Goal: Task Accomplishment & Management: Manage account settings

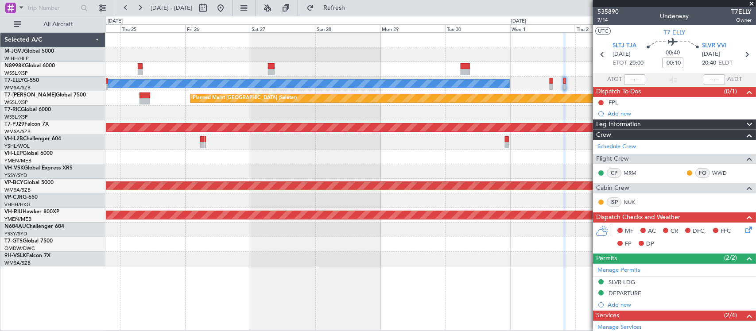
click at [484, 203] on div at bounding box center [431, 201] width 650 height 15
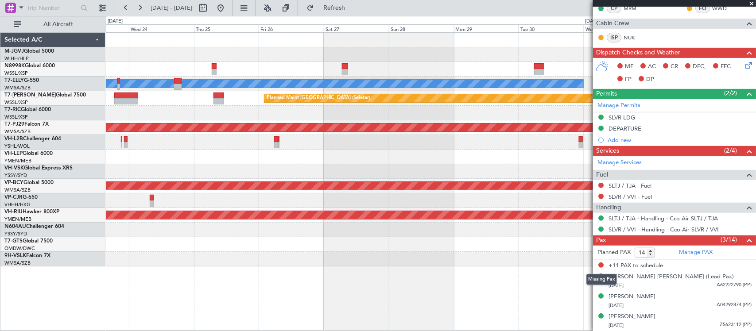
click at [452, 195] on div at bounding box center [431, 201] width 650 height 15
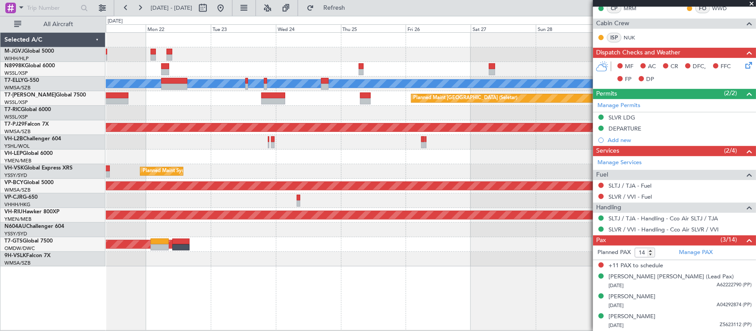
click at [165, 224] on div "Planned Maint [GEOGRAPHIC_DATA] (Seletar) [PERSON_NAME] Jakarta (Halim Intl) [P…" at bounding box center [431, 150] width 650 height 234
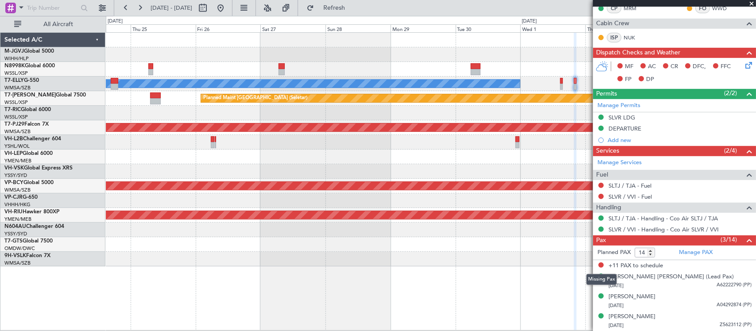
click at [431, 105] on div "Planned Maint [GEOGRAPHIC_DATA] (Seletar)" at bounding box center [431, 98] width 650 height 15
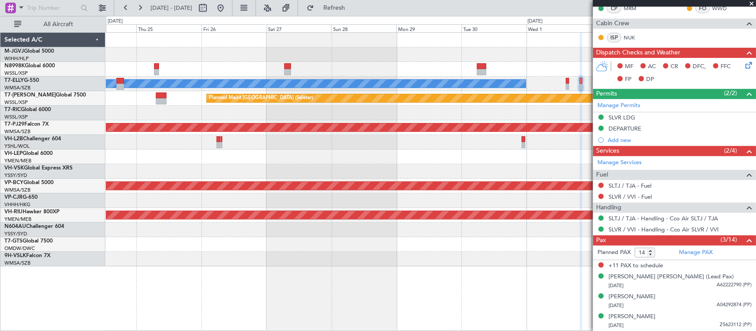
click at [228, 10] on div at bounding box center [212, 8] width 32 height 14
click at [228, 10] on button at bounding box center [221, 8] width 14 height 14
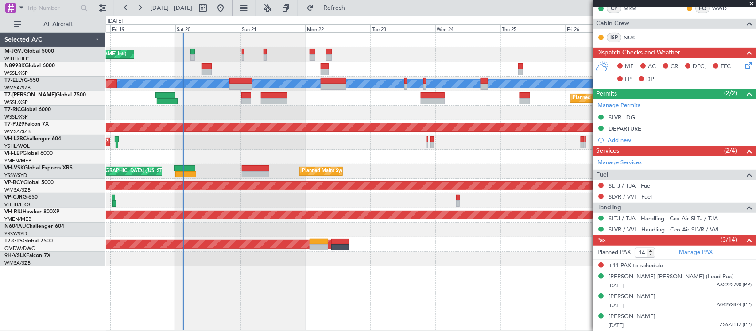
click at [227, 144] on div "Unplanned Maint [GEOGRAPHIC_DATA] ([GEOGRAPHIC_DATA])" at bounding box center [431, 142] width 650 height 15
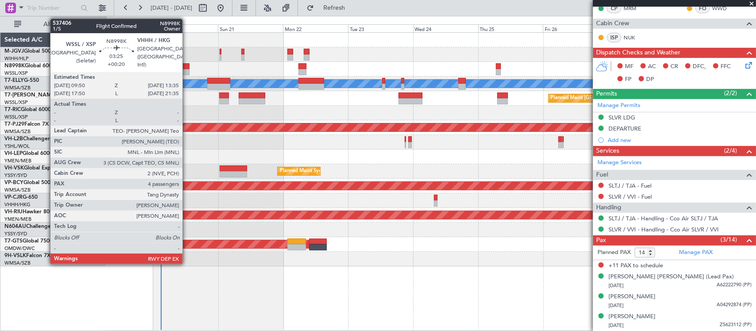
click at [185, 67] on div at bounding box center [184, 66] width 10 height 6
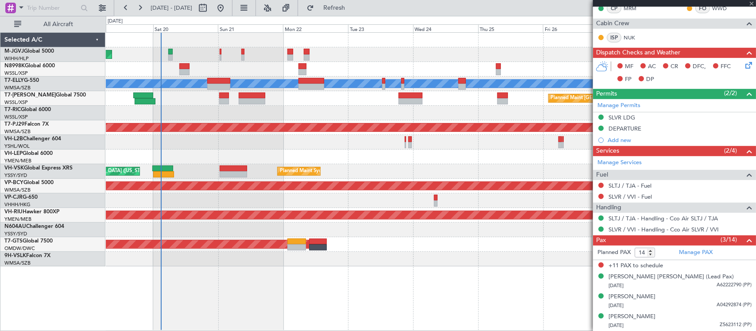
type input "+00:20"
type input "4"
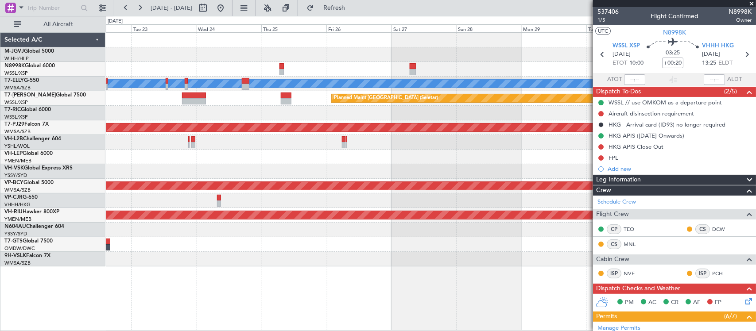
click at [228, 156] on div "[PERSON_NAME] Planned Maint [GEOGRAPHIC_DATA] (Seletar) Planned Maint [GEOGRAPH…" at bounding box center [431, 150] width 650 height 234
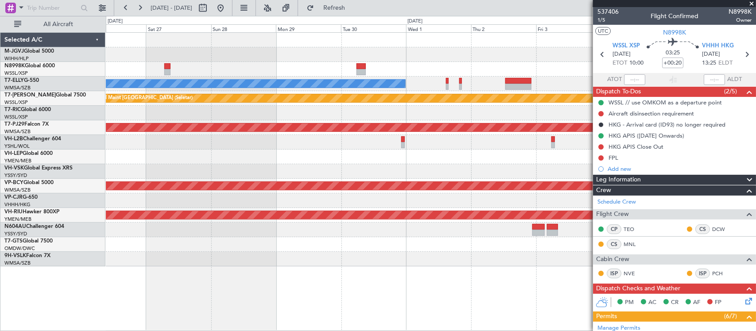
click at [231, 172] on div "[PERSON_NAME] Planned Maint [GEOGRAPHIC_DATA] (Seletar) Planned Maint [GEOGRAPH…" at bounding box center [431, 150] width 650 height 234
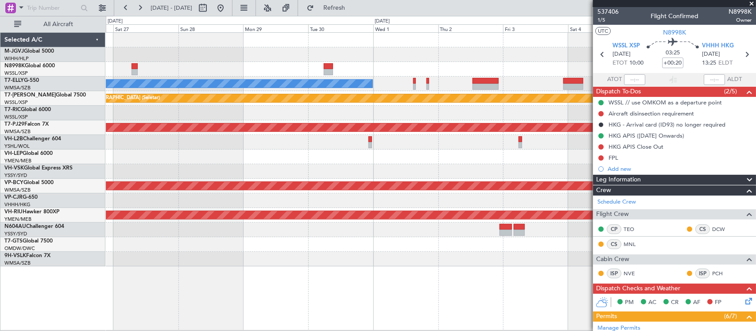
click at [419, 145] on div at bounding box center [431, 142] width 650 height 15
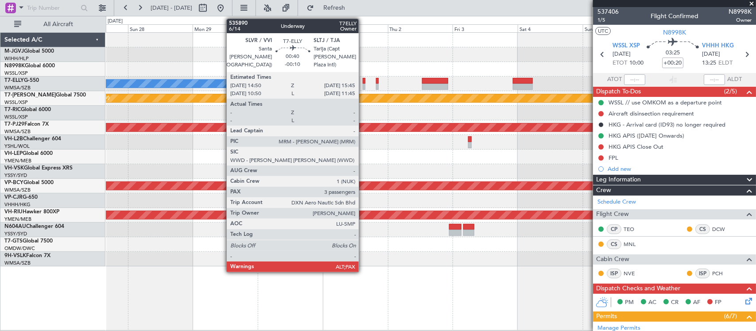
click at [363, 85] on div at bounding box center [364, 87] width 3 height 6
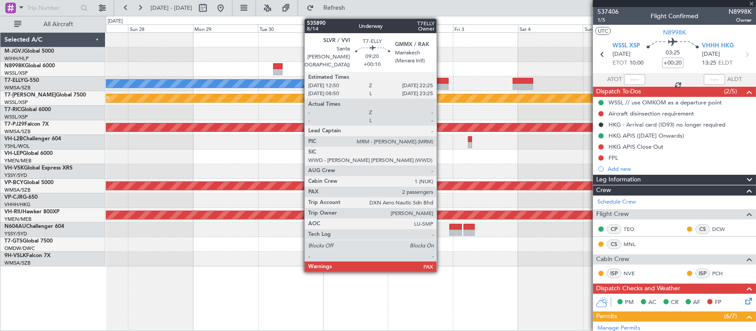
type input "-00:10"
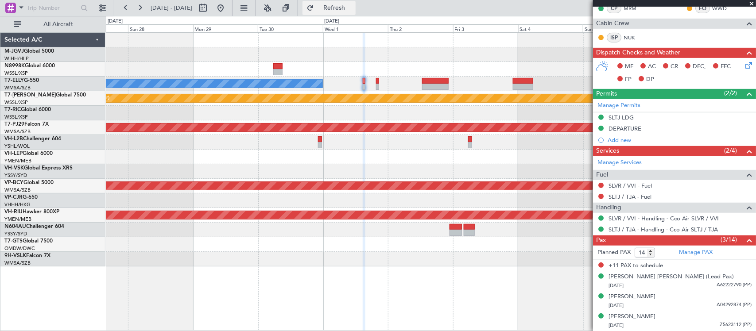
scroll to position [162, 0]
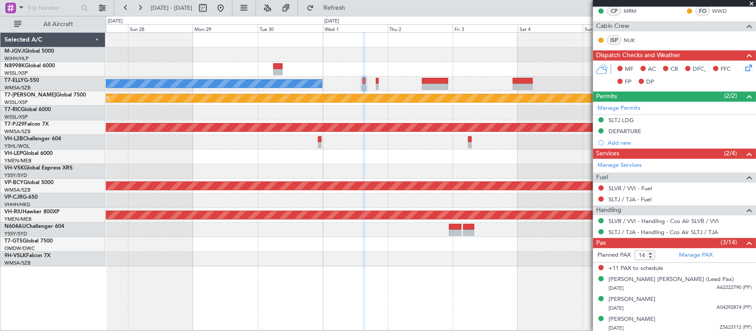
click at [366, 83] on div "MEL" at bounding box center [431, 84] width 650 height 15
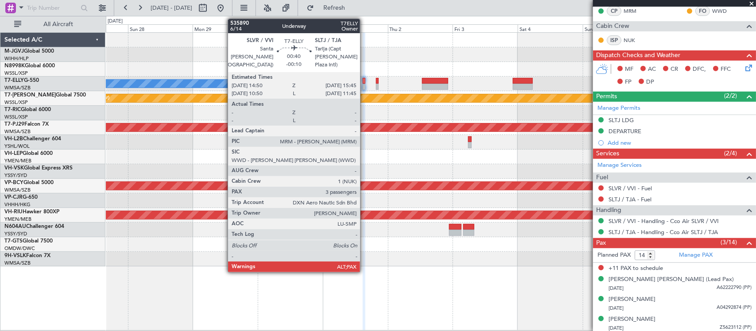
click at [365, 84] on div at bounding box center [364, 87] width 3 height 6
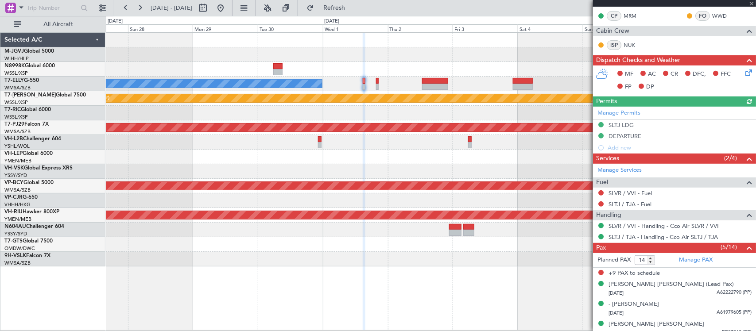
scroll to position [205, 0]
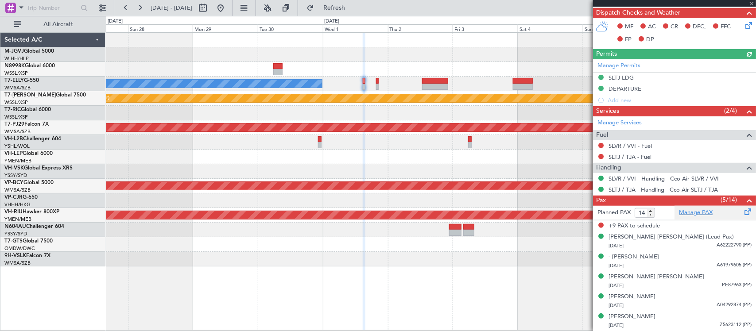
click at [696, 215] on link "Manage PAX" at bounding box center [696, 213] width 34 height 9
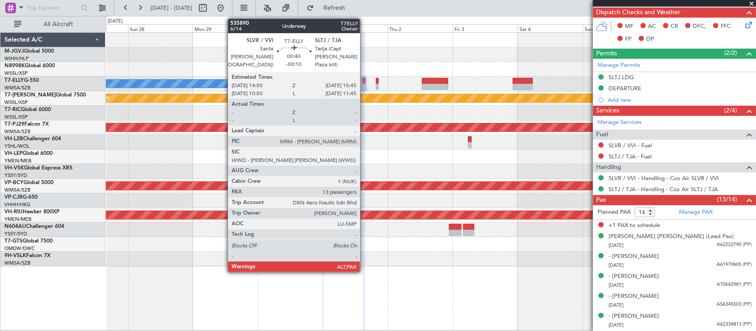
click at [365, 83] on div at bounding box center [364, 81] width 3 height 6
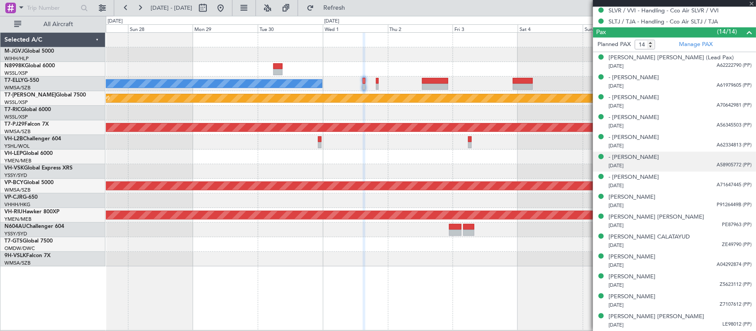
scroll to position [4, 0]
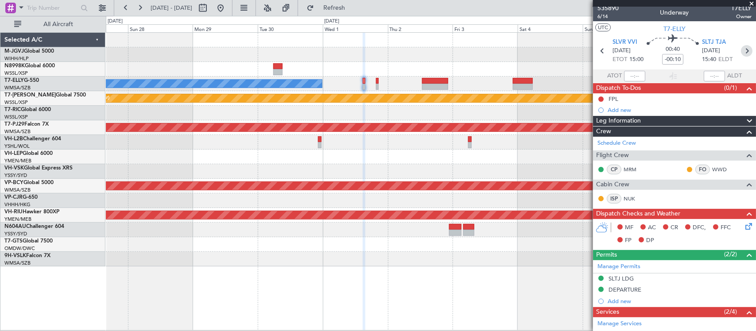
click at [741, 47] on icon at bounding box center [747, 51] width 12 height 12
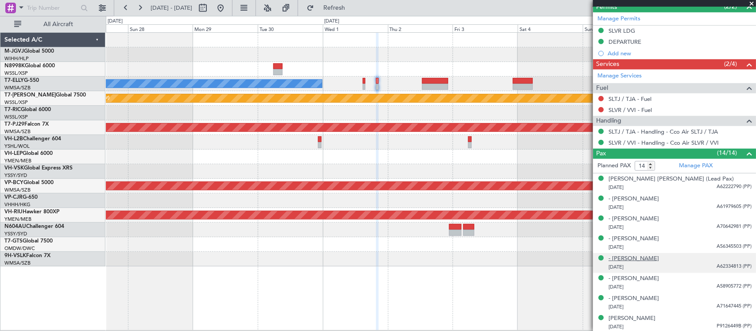
scroll to position [373, 0]
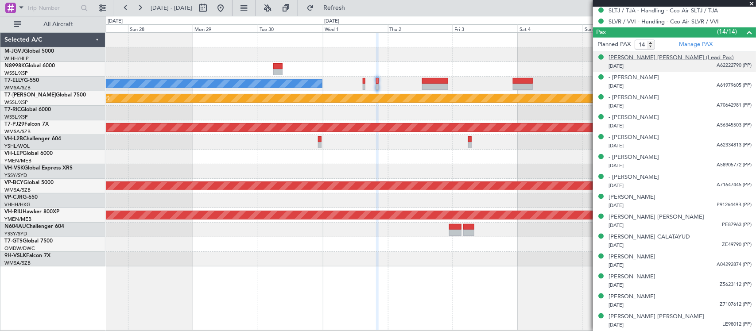
click at [639, 58] on div "[PERSON_NAME] [PERSON_NAME] (Lead Pax)" at bounding box center [671, 58] width 125 height 9
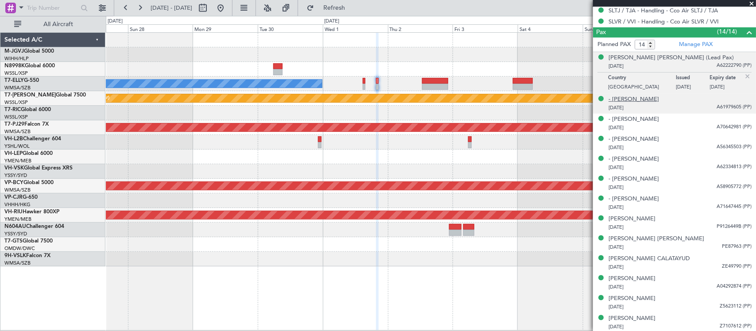
click at [644, 100] on div "- [PERSON_NAME]" at bounding box center [634, 99] width 51 height 9
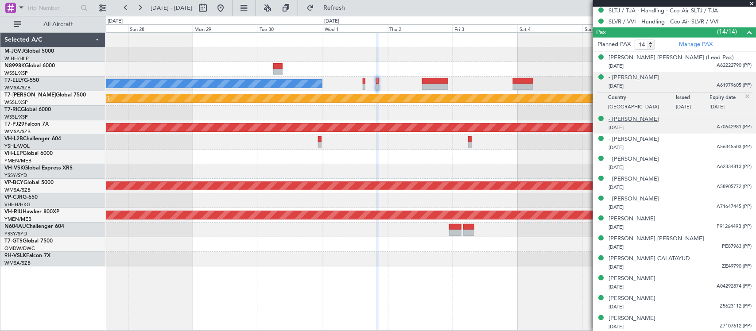
click at [644, 120] on div "- [PERSON_NAME]" at bounding box center [634, 119] width 51 height 9
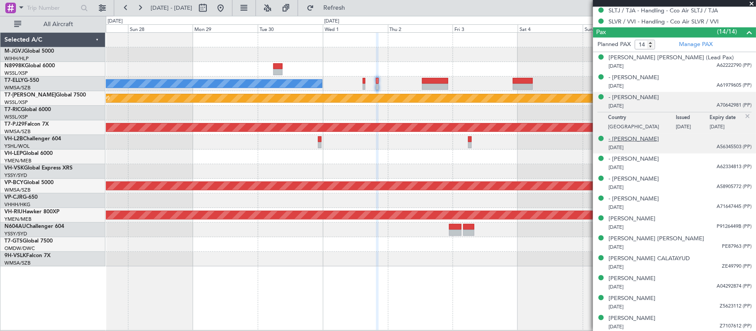
click at [644, 138] on div "- [PERSON_NAME]" at bounding box center [634, 139] width 51 height 9
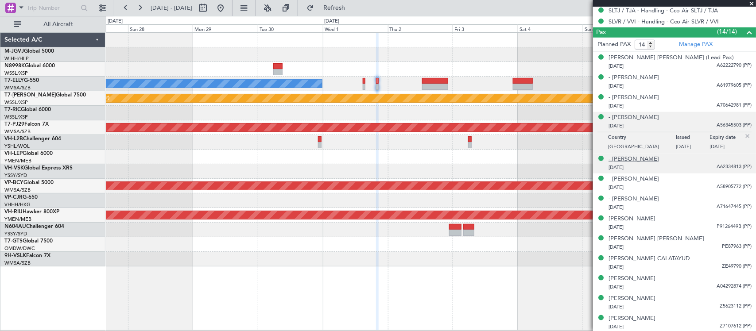
click at [644, 158] on div "- [PERSON_NAME]" at bounding box center [634, 159] width 51 height 9
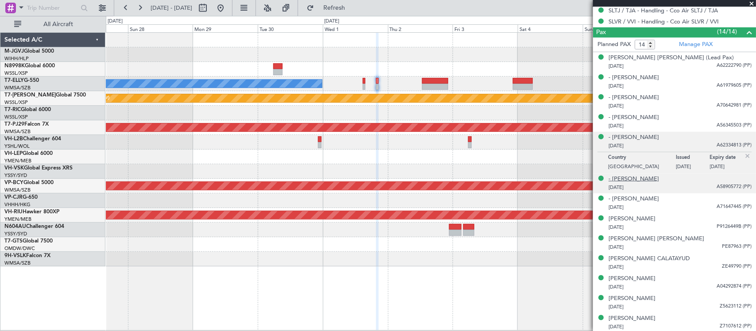
click at [641, 180] on div "- [PERSON_NAME]" at bounding box center [634, 179] width 51 height 9
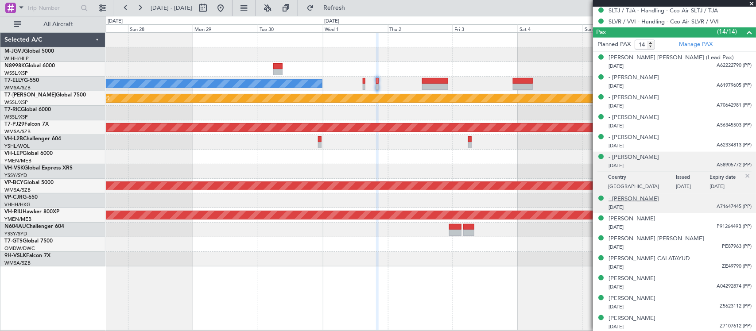
click at [639, 202] on div "- [PERSON_NAME]" at bounding box center [634, 199] width 51 height 9
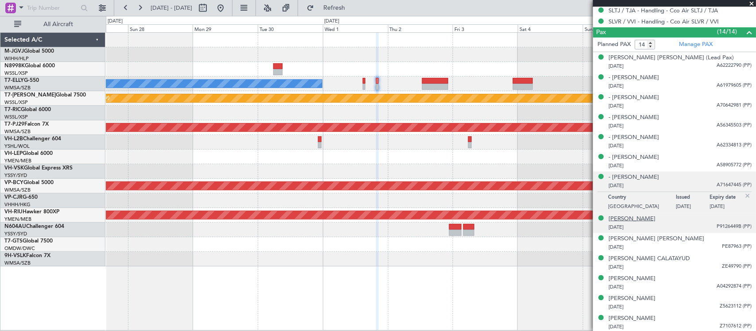
click at [636, 220] on div "[PERSON_NAME]" at bounding box center [632, 219] width 47 height 9
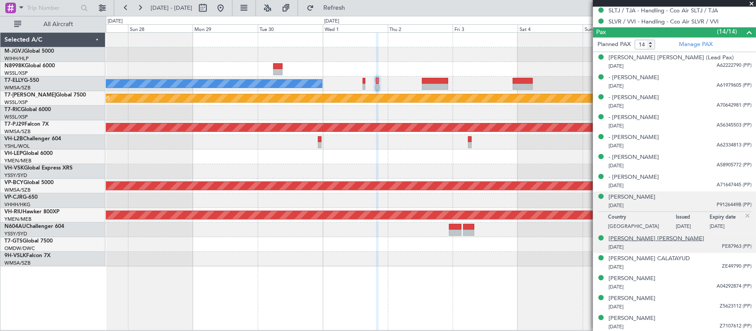
click at [641, 240] on div "[PERSON_NAME] [PERSON_NAME]" at bounding box center [657, 239] width 96 height 9
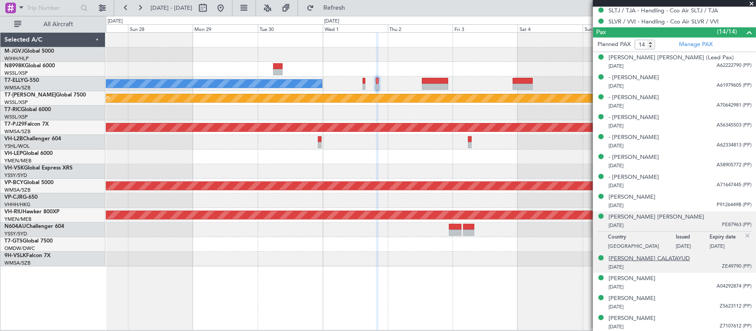
click at [642, 258] on div "[PERSON_NAME] CALATAYUD" at bounding box center [650, 259] width 82 height 9
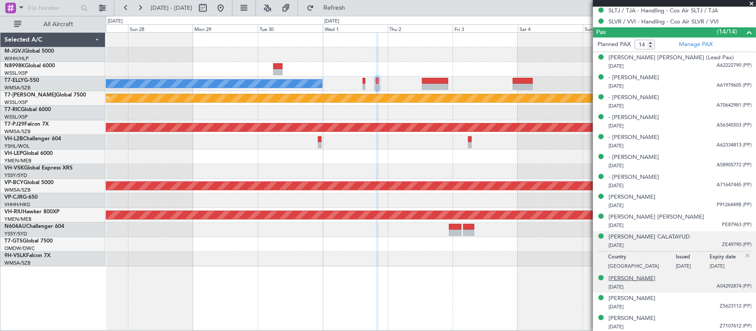
click at [640, 278] on div "[PERSON_NAME]" at bounding box center [632, 279] width 47 height 9
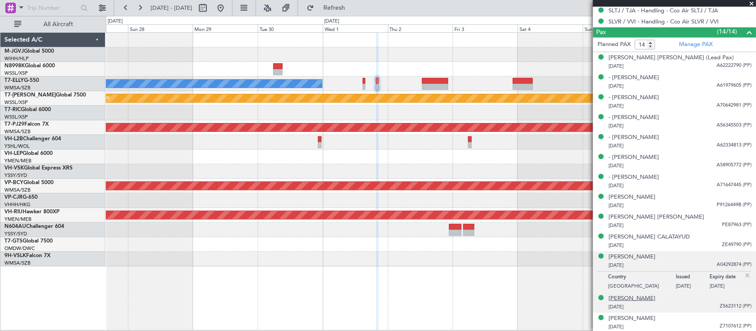
click at [638, 299] on div "[PERSON_NAME]" at bounding box center [632, 299] width 47 height 9
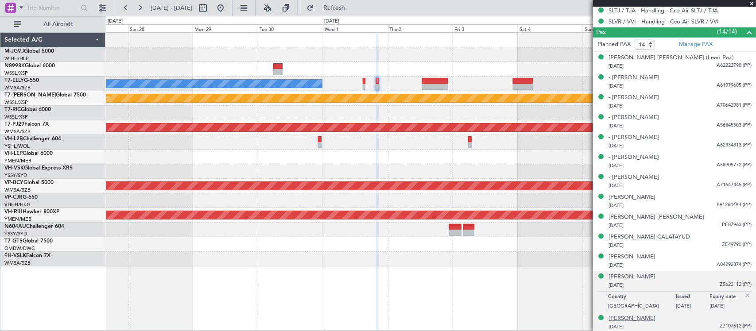
click at [638, 317] on div "[PERSON_NAME]" at bounding box center [632, 319] width 47 height 9
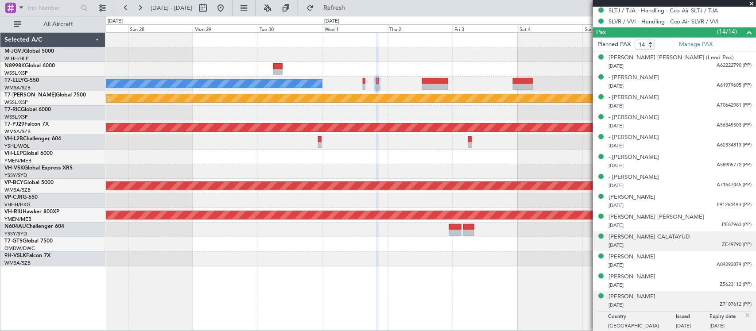
scroll to position [395, 0]
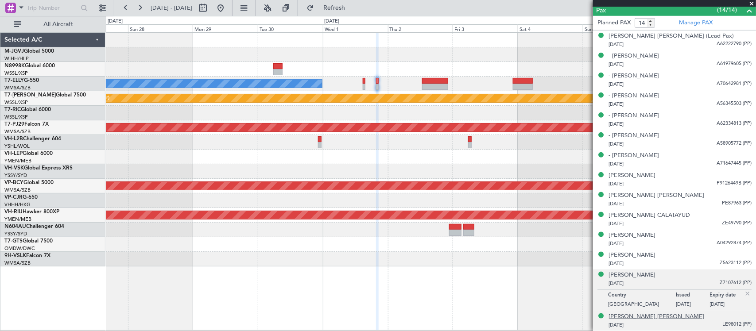
click at [650, 315] on div "[PERSON_NAME] [PERSON_NAME]" at bounding box center [657, 317] width 96 height 9
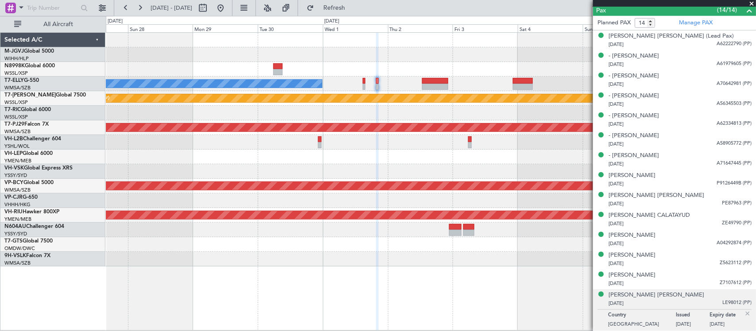
scroll to position [211, 0]
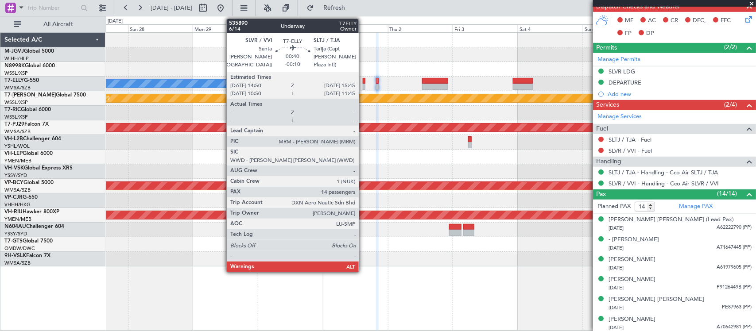
click at [363, 80] on div at bounding box center [364, 81] width 3 height 6
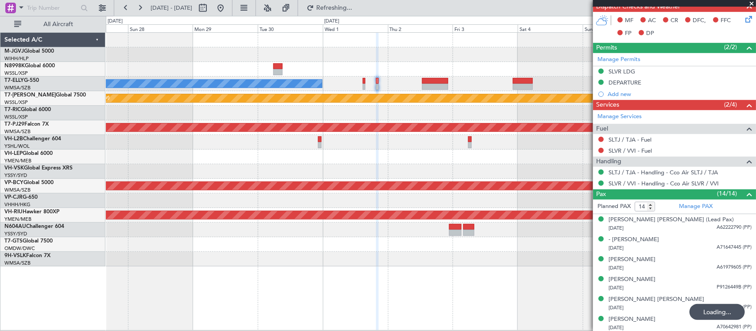
click at [386, 114] on div at bounding box center [431, 113] width 650 height 15
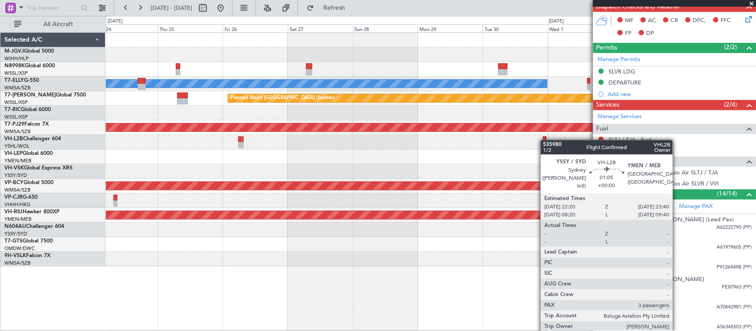
click at [545, 140] on div "[PERSON_NAME] Planned Maint [GEOGRAPHIC_DATA] (Seletar) Planned Maint [GEOGRAPH…" at bounding box center [431, 150] width 650 height 234
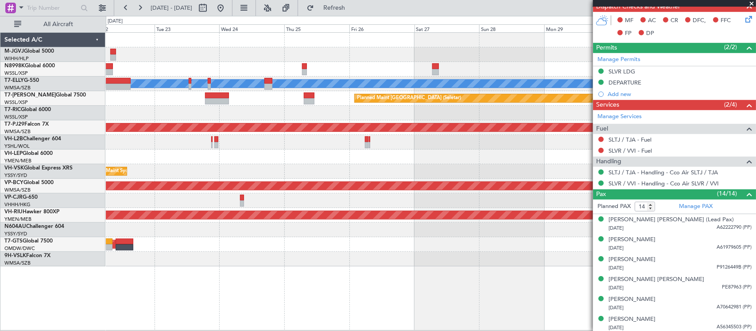
click at [457, 178] on div "Planned Maint Sydney ([PERSON_NAME] Intl) AOG Maint [US_STATE][GEOGRAPHIC_DATA]…" at bounding box center [431, 171] width 650 height 15
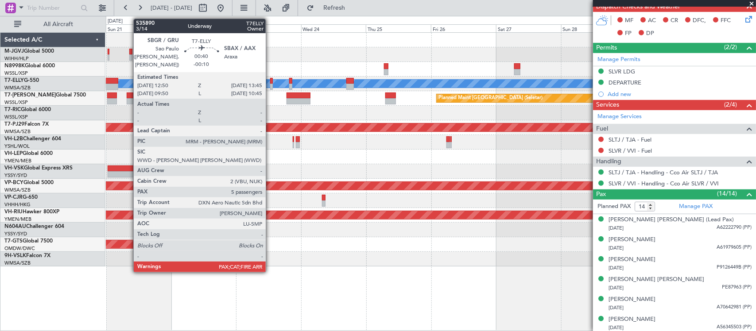
click at [270, 82] on div at bounding box center [271, 81] width 3 height 6
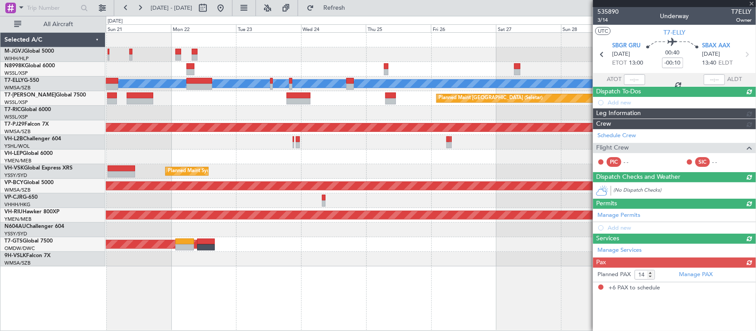
type input "6"
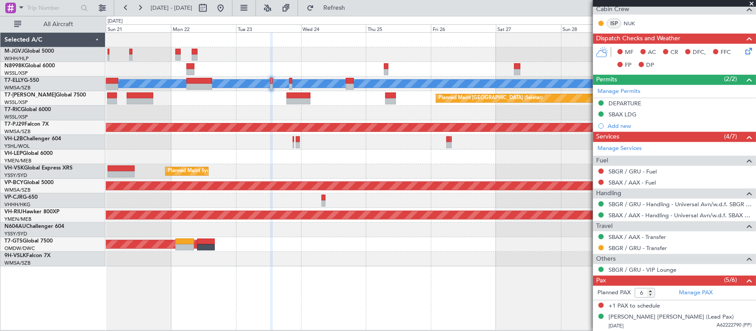
scroll to position [287, 0]
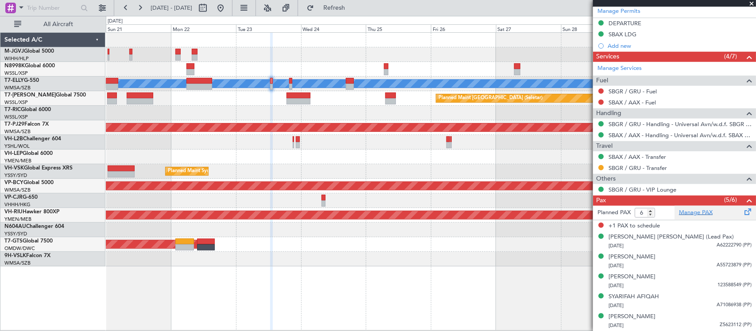
click at [686, 212] on link "Manage PAX" at bounding box center [696, 213] width 34 height 9
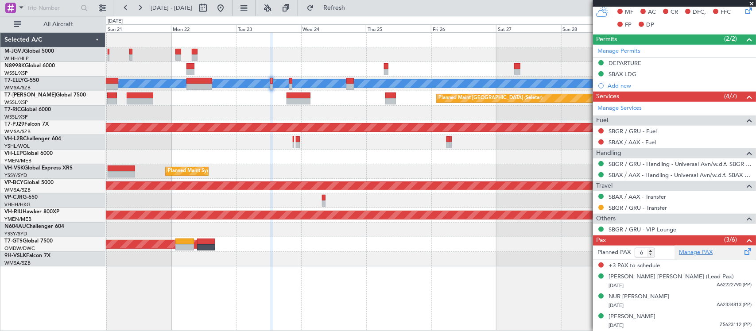
scroll to position [247, 0]
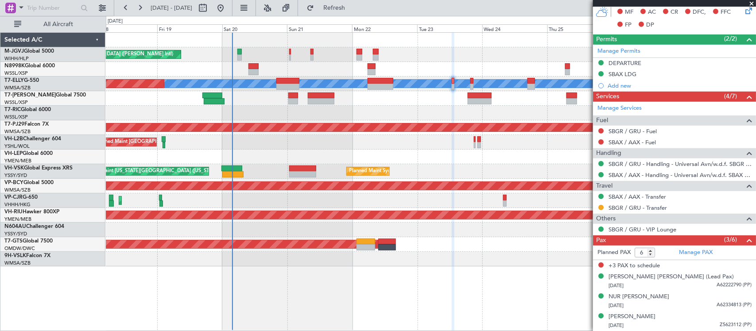
click at [398, 140] on div "Planned Maint [GEOGRAPHIC_DATA] (Seletar) [PERSON_NAME] Jakarta (Halim Intl) [P…" at bounding box center [431, 150] width 650 height 234
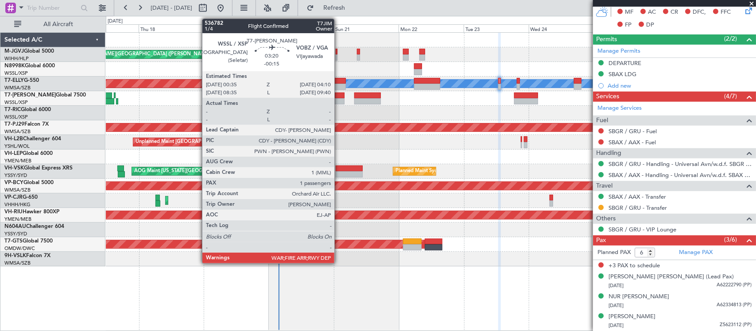
click at [339, 100] on div at bounding box center [340, 101] width 10 height 6
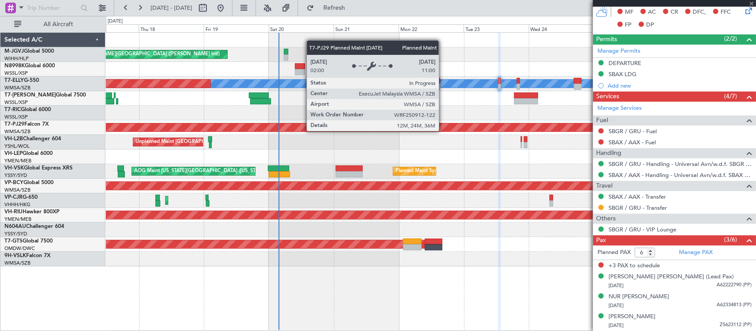
type input "-00:15"
type input "1"
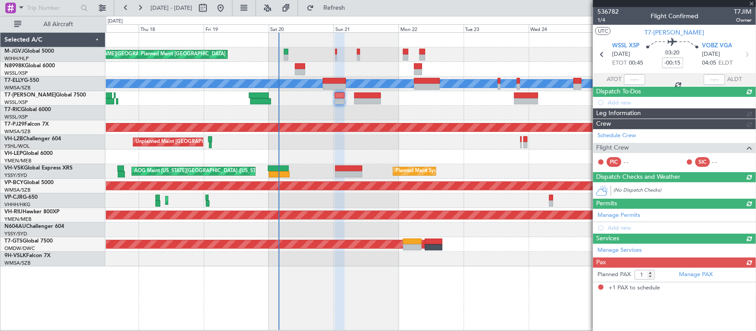
scroll to position [0, 0]
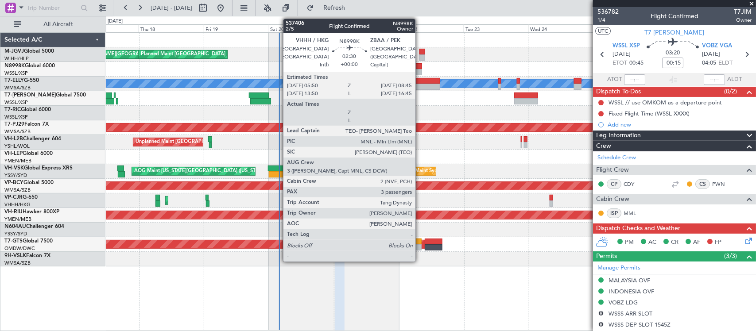
click at [420, 70] on div at bounding box center [418, 72] width 8 height 6
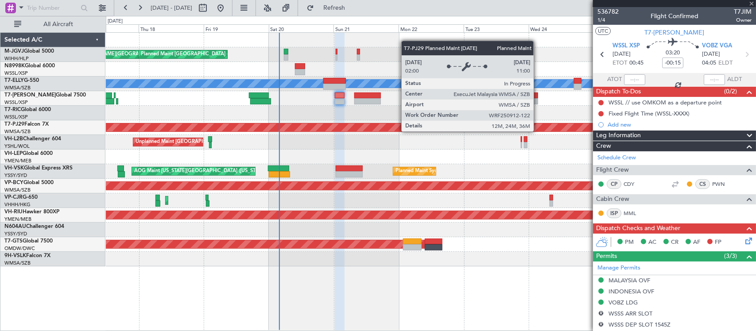
type input "3"
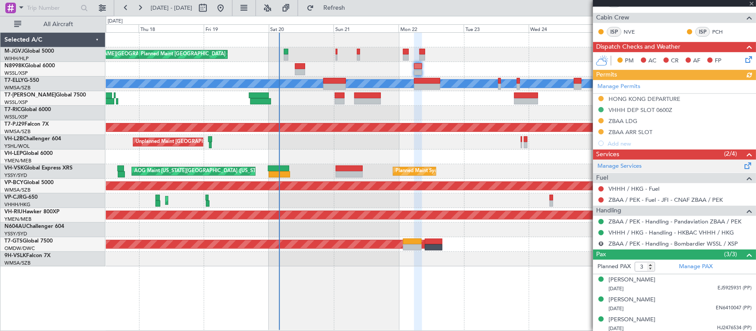
scroll to position [202, 0]
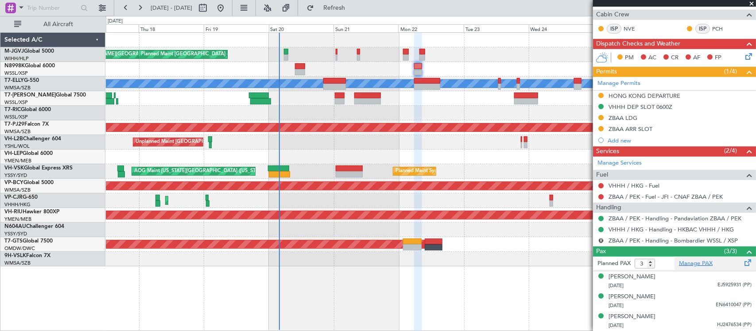
click at [687, 267] on link "Manage PAX" at bounding box center [696, 264] width 34 height 9
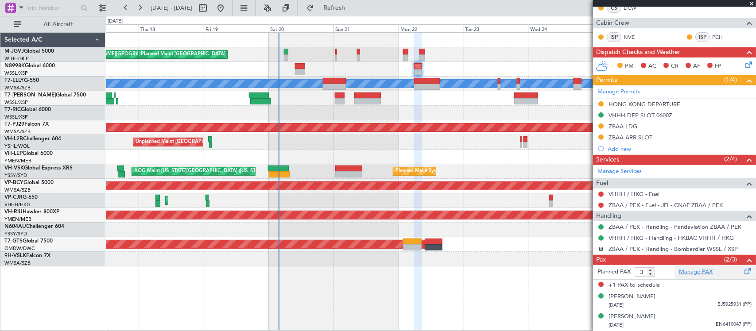
scroll to position [193, 0]
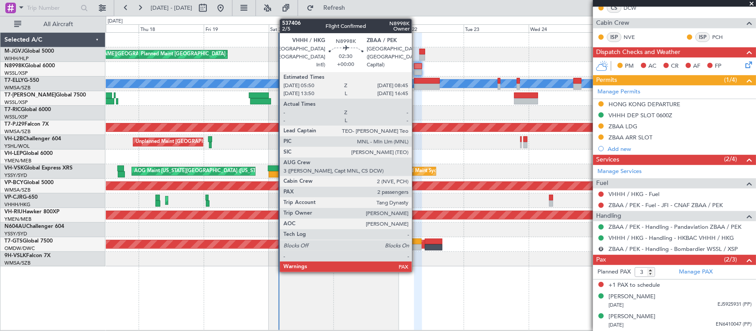
click at [416, 71] on div at bounding box center [418, 72] width 8 height 6
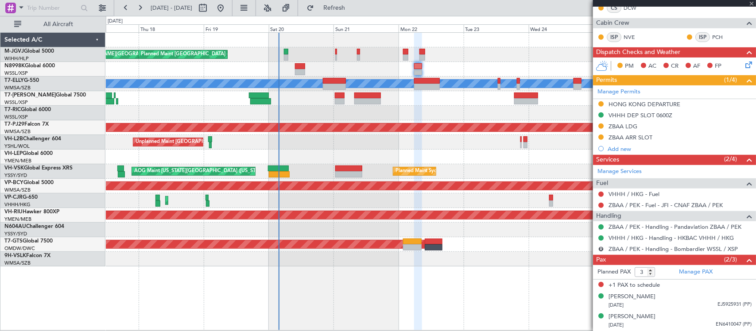
click at [431, 158] on div "[PERSON_NAME][GEOGRAPHIC_DATA] ([PERSON_NAME] Intl) [PERSON_NAME] Jakarta (Hali…" at bounding box center [431, 150] width 650 height 234
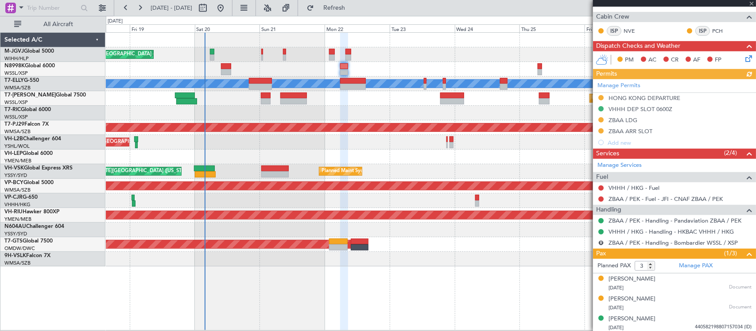
scroll to position [202, 0]
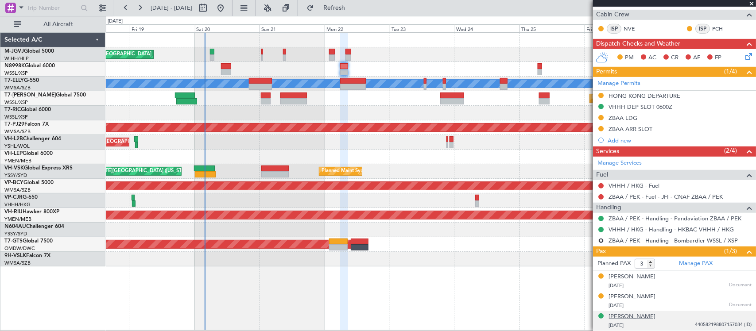
click at [639, 318] on div "[PERSON_NAME]" at bounding box center [632, 317] width 47 height 9
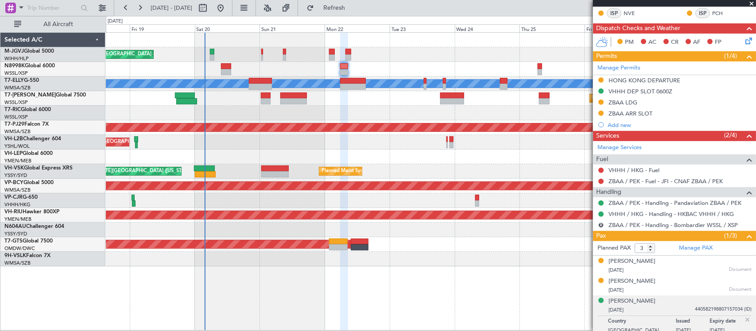
scroll to position [223, 0]
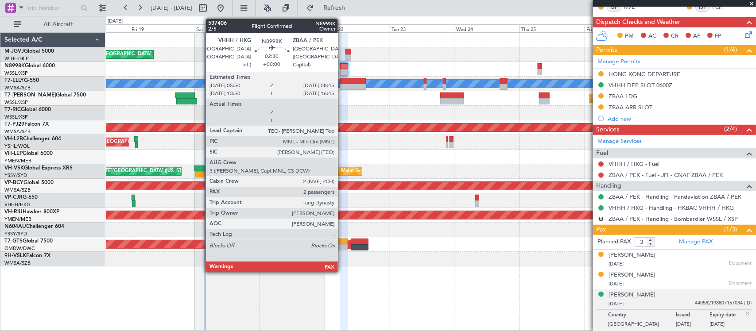
click at [342, 69] on div at bounding box center [344, 66] width 8 height 6
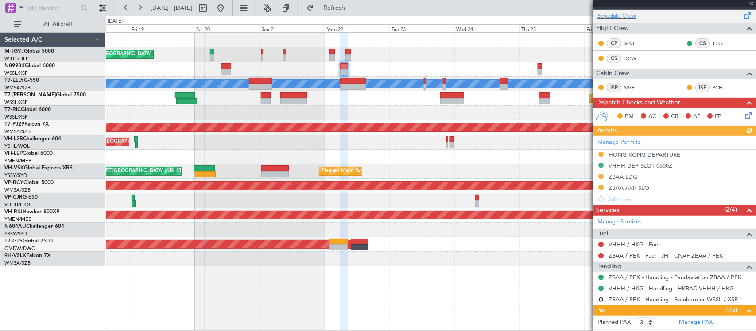
scroll to position [202, 0]
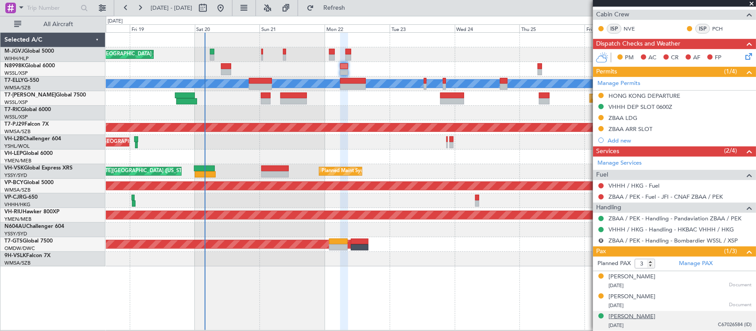
click at [622, 316] on div "[PERSON_NAME]" at bounding box center [632, 317] width 47 height 9
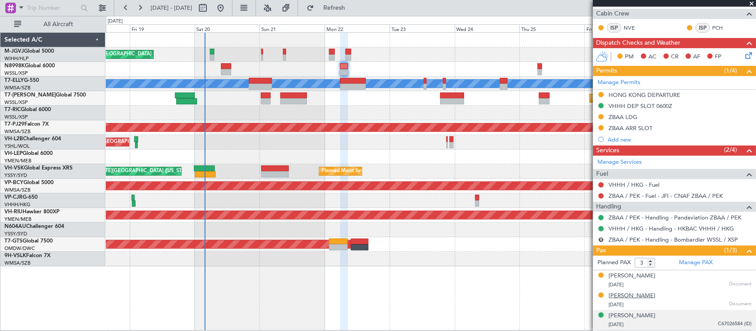
click at [636, 299] on div "[PERSON_NAME]" at bounding box center [632, 296] width 47 height 9
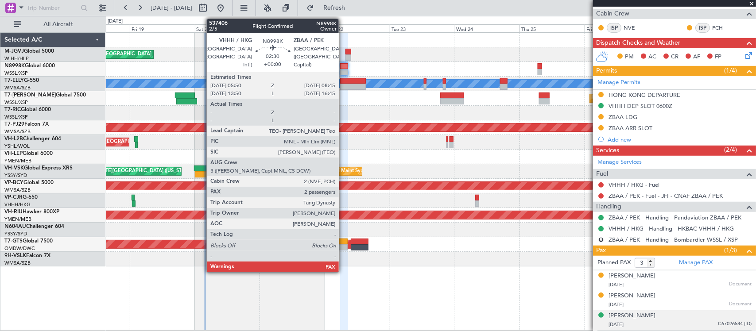
click at [342, 68] on div at bounding box center [344, 66] width 8 height 6
click at [345, 72] on div at bounding box center [344, 72] width 8 height 6
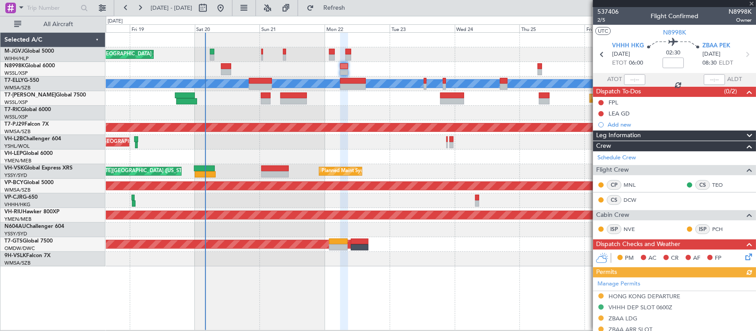
scroll to position [223, 0]
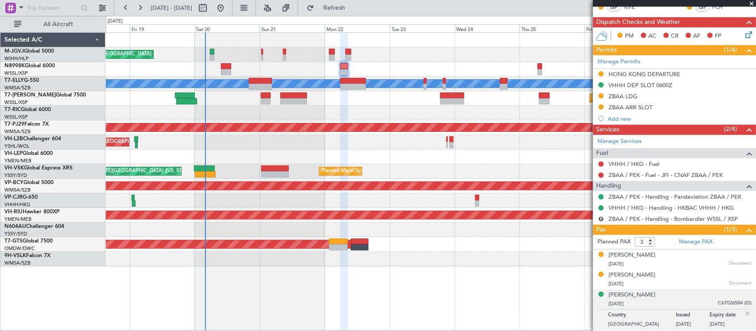
click at [744, 315] on img at bounding box center [748, 314] width 8 height 8
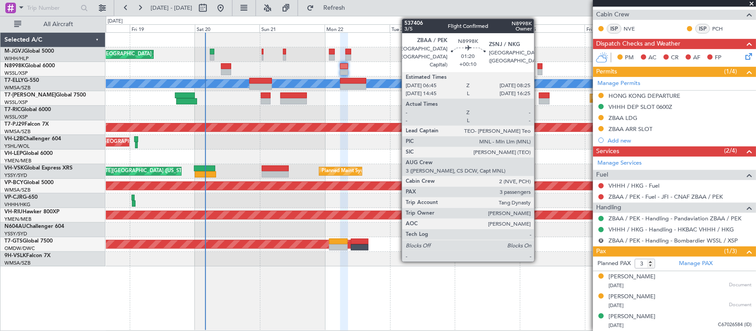
click at [539, 69] on div at bounding box center [540, 66] width 5 height 6
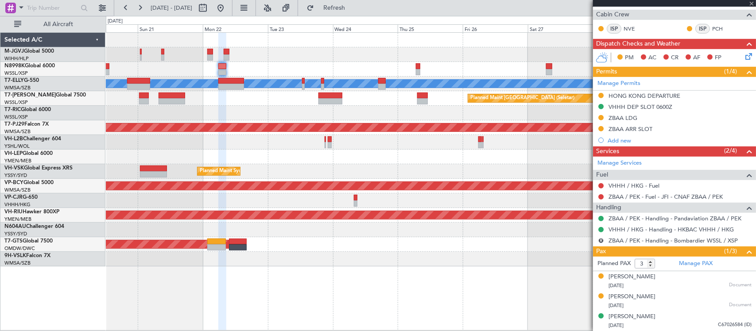
click at [357, 194] on div "Planned Maint [GEOGRAPHIC_DATA] (Seletar) [PERSON_NAME] Jakarta (Halim Intl) [P…" at bounding box center [431, 150] width 650 height 234
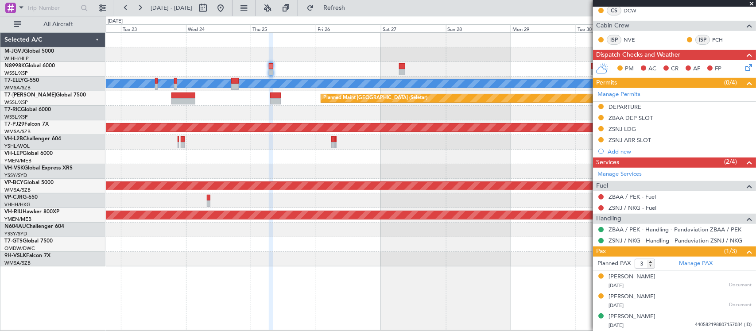
click at [336, 107] on div "[PERSON_NAME] Planned Maint [GEOGRAPHIC_DATA] (Seletar) Planned Maint [GEOGRAPH…" at bounding box center [431, 150] width 650 height 234
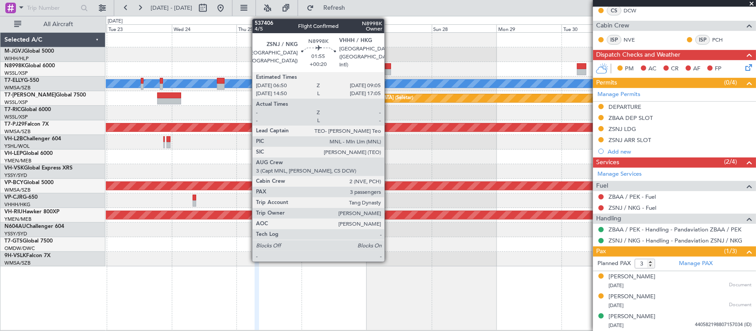
click at [389, 66] on div at bounding box center [388, 66] width 6 height 6
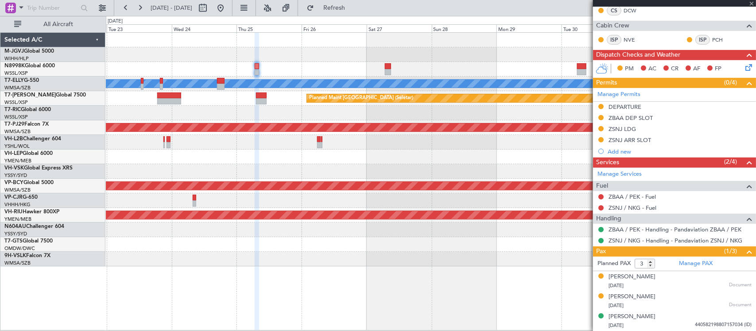
click at [342, 148] on div at bounding box center [431, 142] width 650 height 15
type input "+00:20"
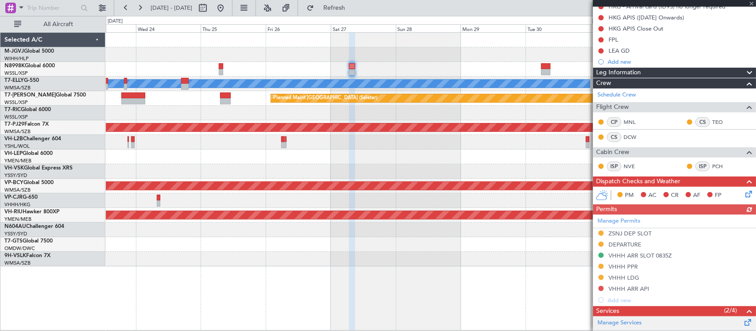
scroll to position [268, 0]
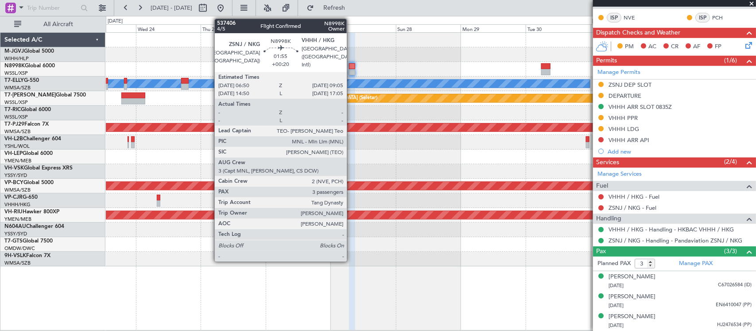
click at [351, 70] on div at bounding box center [352, 72] width 6 height 6
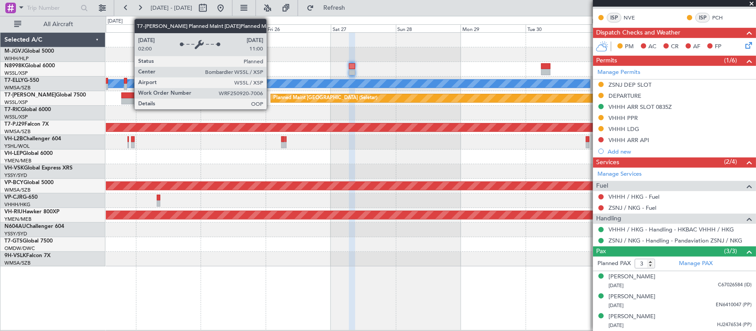
click at [359, 100] on div "Planned Maint [GEOGRAPHIC_DATA] (Seletar)" at bounding box center [575, 98] width 609 height 8
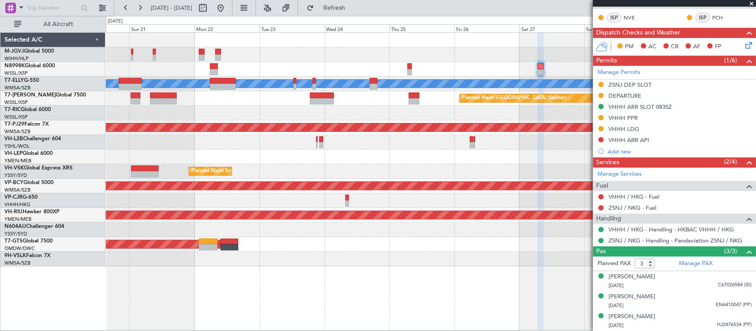
click at [326, 61] on div "Planned Maint [GEOGRAPHIC_DATA] (Seletar) [PERSON_NAME] Jakarta (Halim Intl) [P…" at bounding box center [431, 54] width 650 height 15
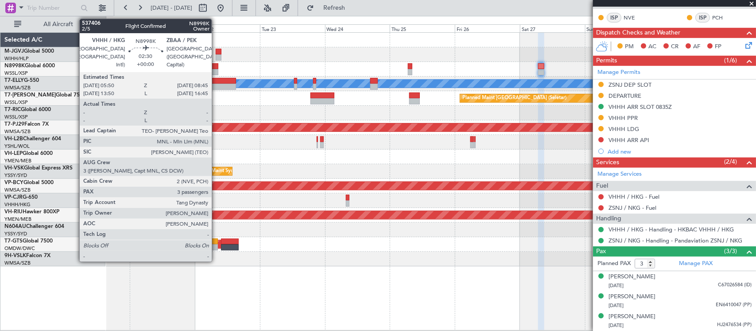
click at [216, 67] on div at bounding box center [214, 66] width 8 height 6
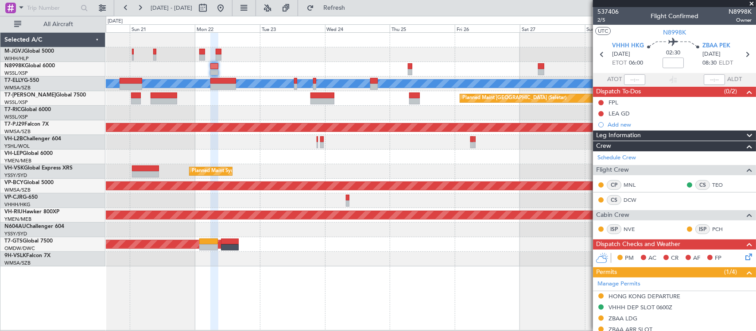
scroll to position [202, 0]
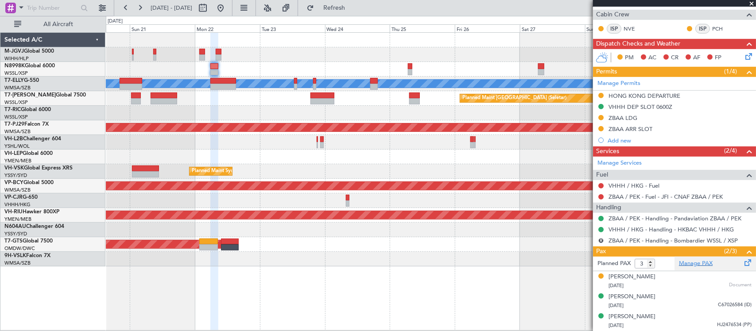
click at [690, 264] on link "Manage PAX" at bounding box center [696, 264] width 34 height 9
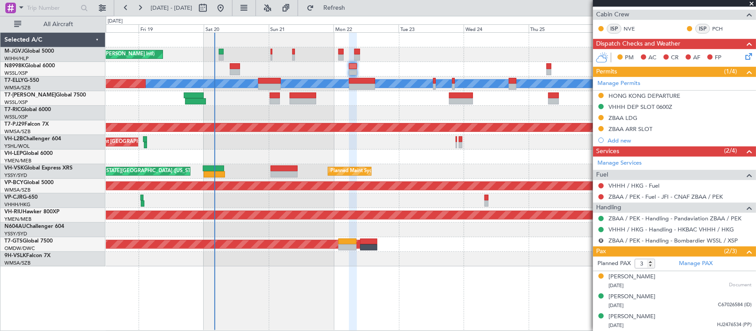
click at [532, 167] on div "Planned Maint [GEOGRAPHIC_DATA] (Seletar) [PERSON_NAME] Jakarta (Halim Intl) [P…" at bounding box center [431, 150] width 650 height 234
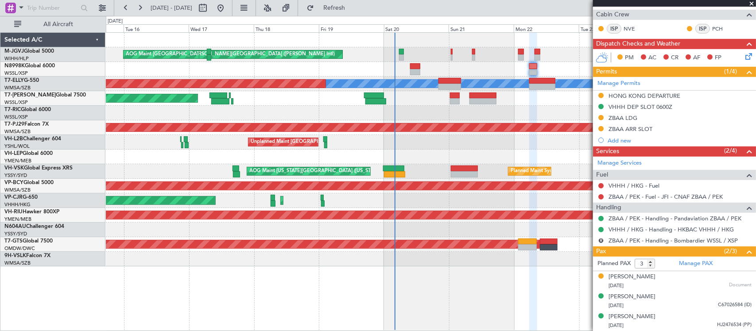
click at [268, 145] on div "Unplanned Maint [GEOGRAPHIC_DATA] ([GEOGRAPHIC_DATA])" at bounding box center [431, 142] width 650 height 15
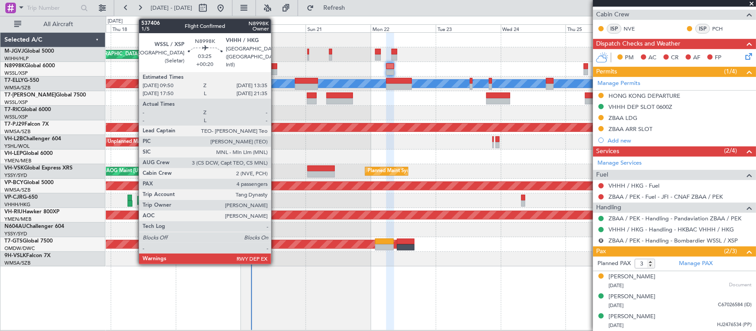
click at [276, 69] on div at bounding box center [272, 66] width 10 height 6
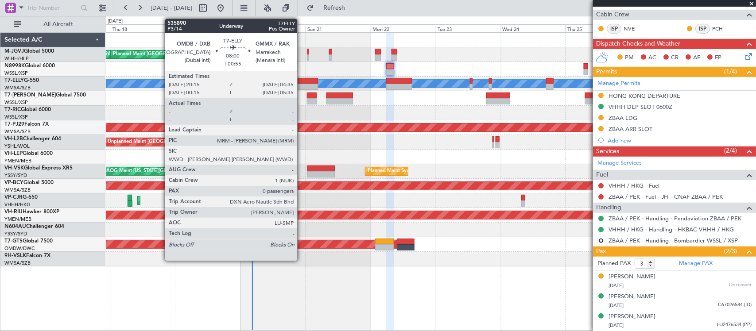
click at [302, 82] on div at bounding box center [306, 81] width 23 height 6
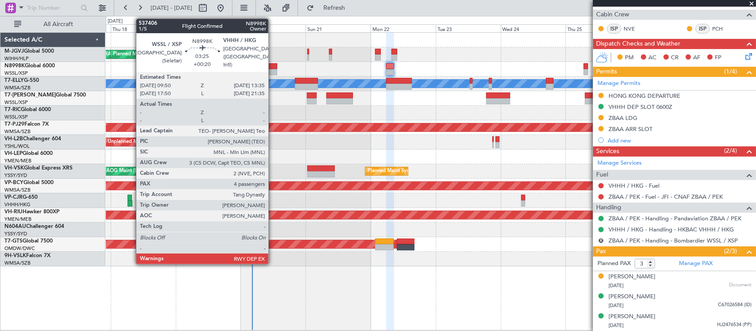
click at [273, 69] on div at bounding box center [272, 72] width 10 height 6
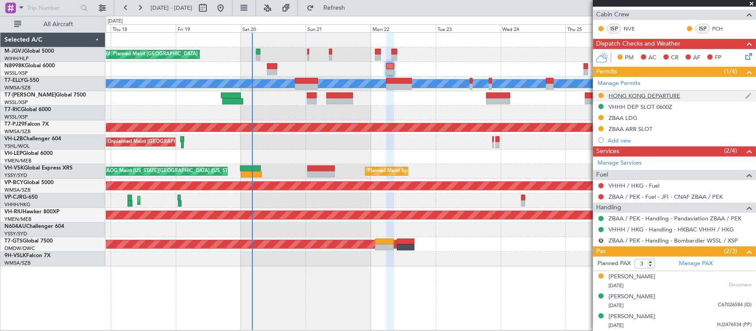
scroll to position [0, 0]
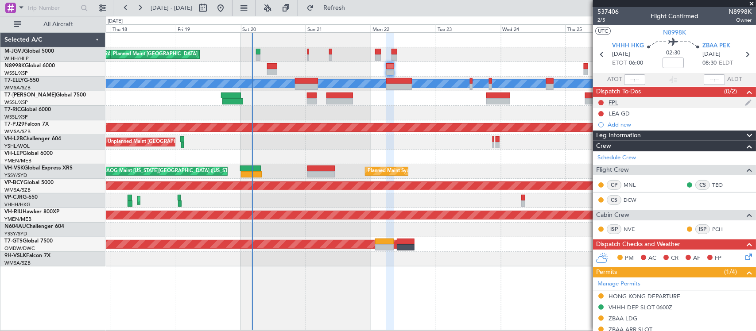
click at [625, 103] on div "FPL" at bounding box center [674, 102] width 163 height 11
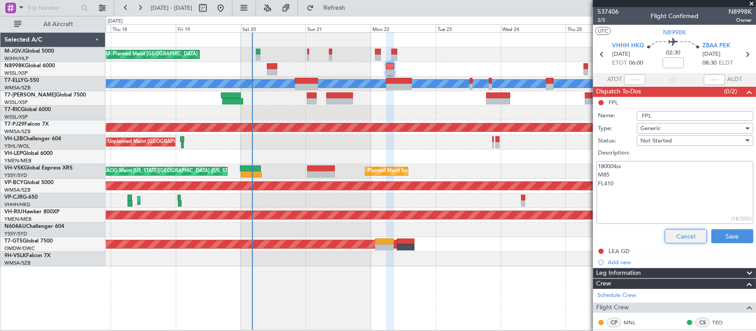
click at [679, 229] on button "Cancel" at bounding box center [686, 236] width 42 height 14
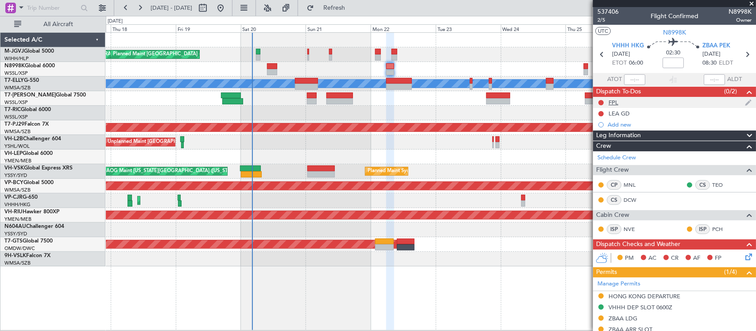
click at [622, 102] on div "FPL" at bounding box center [674, 102] width 163 height 11
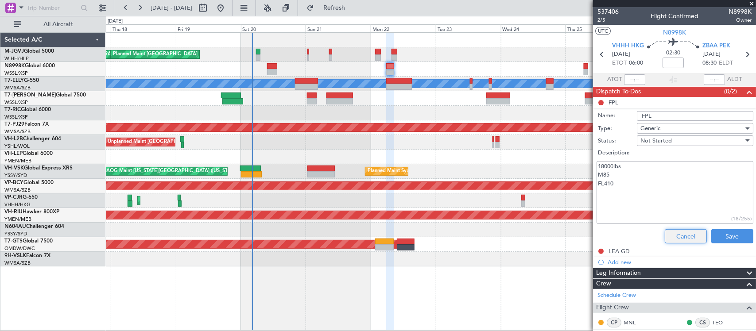
click at [681, 237] on button "Cancel" at bounding box center [686, 236] width 42 height 14
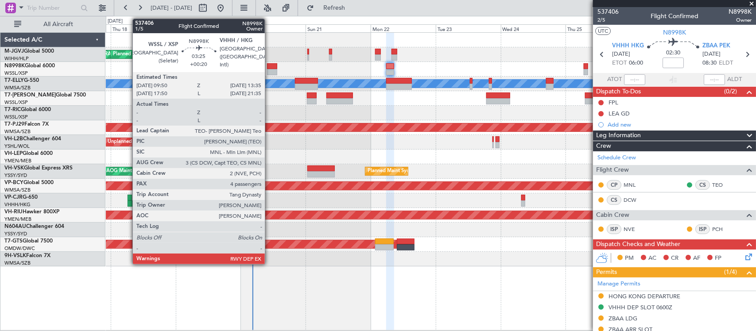
click at [269, 73] on div at bounding box center [272, 72] width 10 height 6
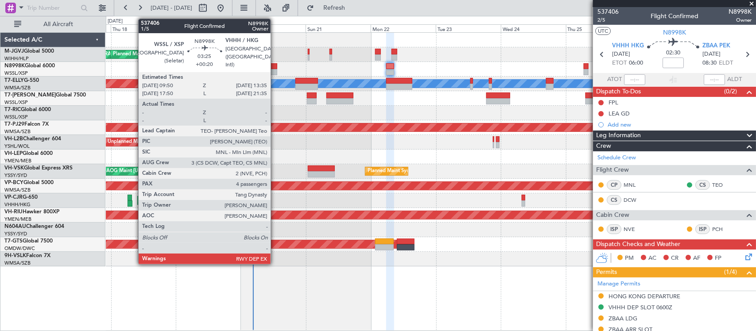
click at [275, 69] on div at bounding box center [272, 66] width 10 height 6
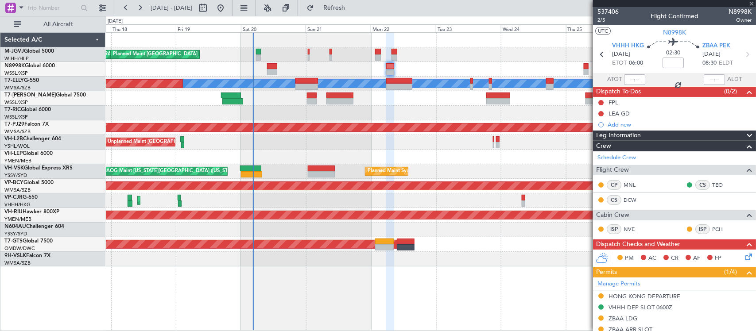
type input "+00:20"
type input "4"
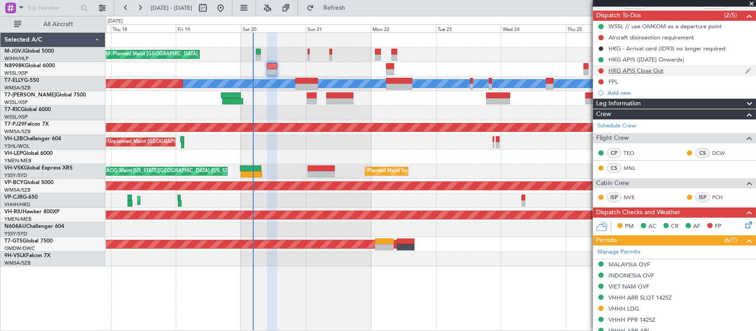
scroll to position [103, 0]
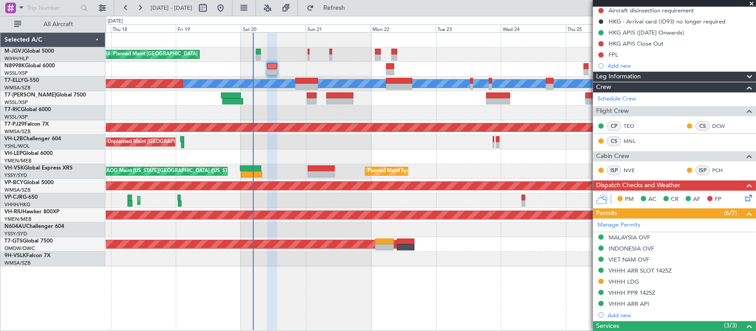
click at [744, 197] on icon at bounding box center [747, 196] width 7 height 7
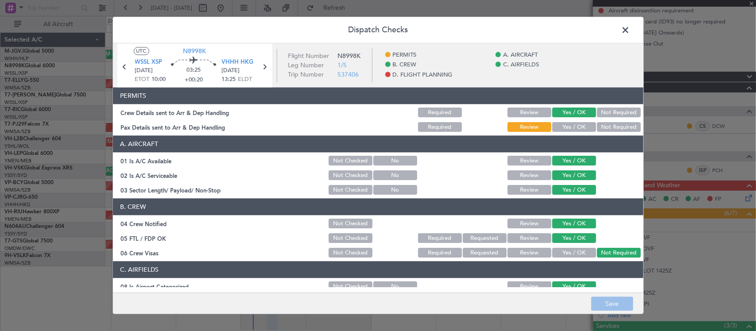
click at [568, 127] on button "Yes / OK" at bounding box center [574, 128] width 44 height 10
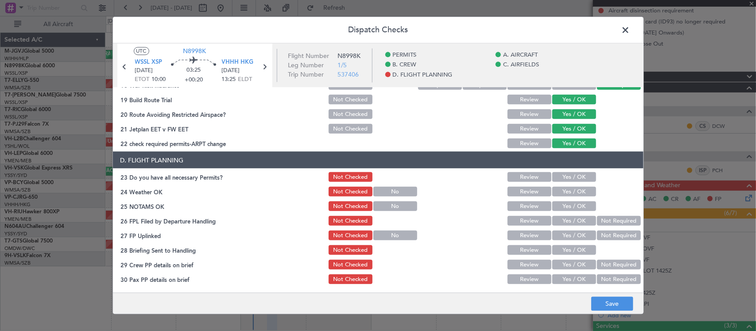
click at [614, 295] on footer "Save" at bounding box center [378, 303] width 531 height 21
click at [615, 303] on button "Save" at bounding box center [612, 304] width 42 height 14
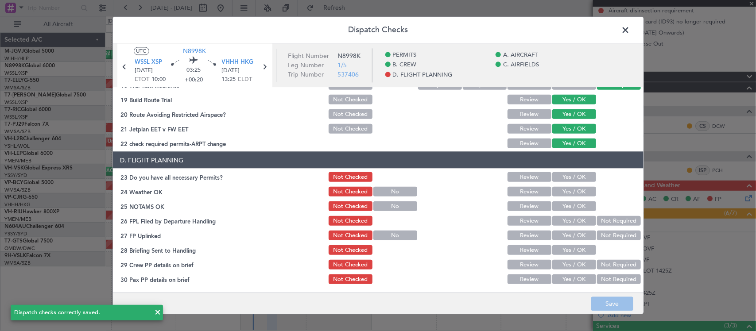
click at [630, 29] on span at bounding box center [630, 32] width 0 height 18
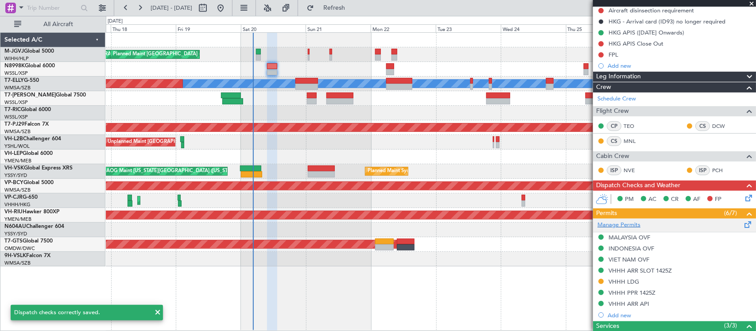
click at [630, 227] on link "Manage Permits" at bounding box center [619, 225] width 43 height 9
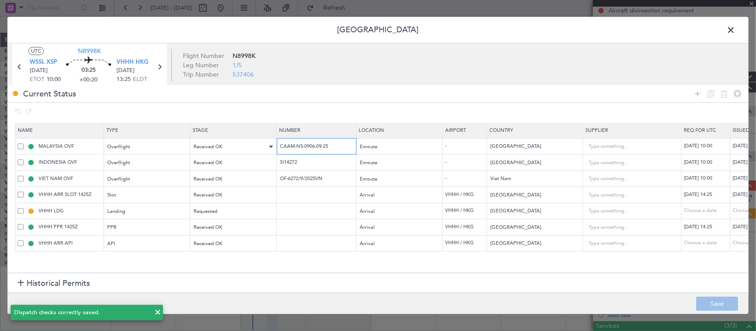
drag, startPoint x: 337, startPoint y: 148, endPoint x: 230, endPoint y: 149, distance: 106.8
click at [230, 149] on tr "MALAYSIA OVF Overflight Received OK CAAM-NS-0906-09-25 Enroute - [GEOGRAPHIC_DA…" at bounding box center [581, 147] width 1130 height 16
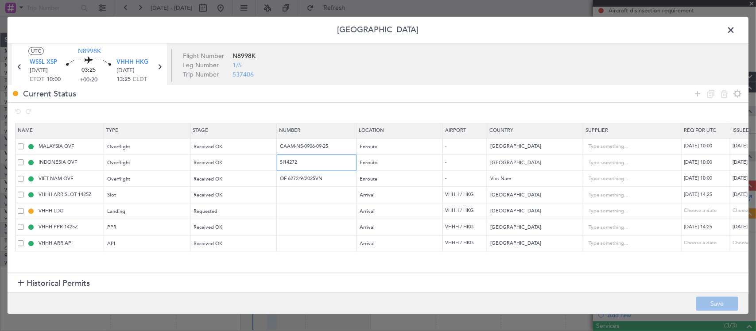
click at [298, 161] on input "SI14272" at bounding box center [317, 163] width 77 height 8
click at [303, 178] on input "OF-6272/9/2025VN" at bounding box center [317, 179] width 77 height 8
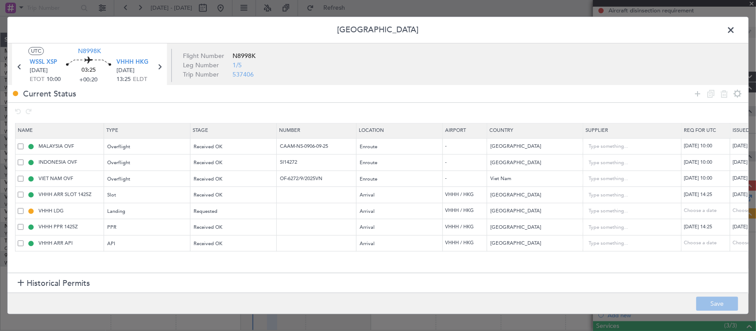
drag, startPoint x: 731, startPoint y: 33, endPoint x: 727, endPoint y: 36, distance: 4.8
click at [735, 33] on span at bounding box center [735, 32] width 0 height 18
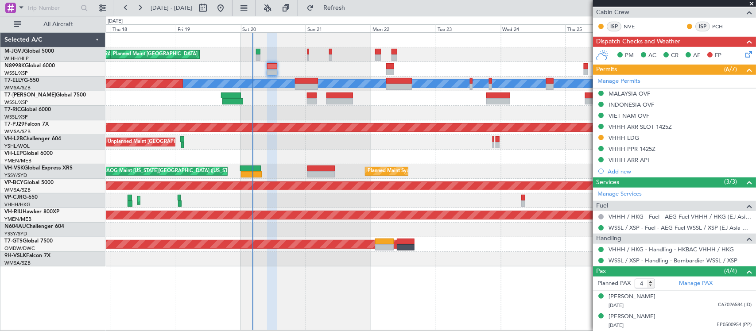
scroll to position [288, 0]
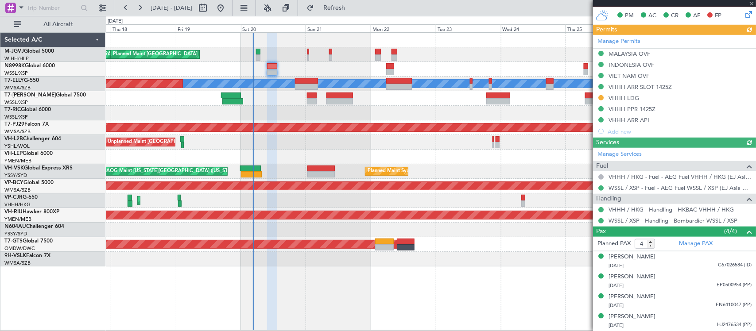
type input "[PERSON_NAME] (BTA)"
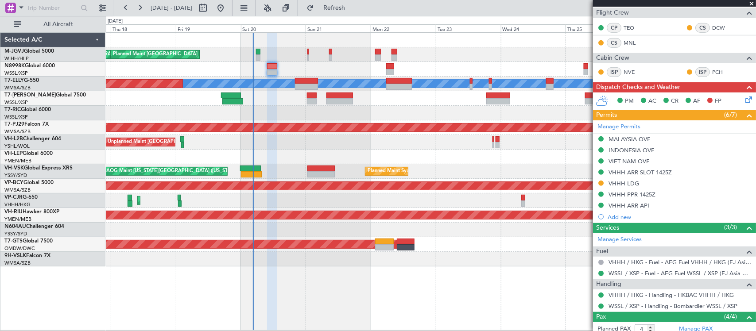
scroll to position [103, 0]
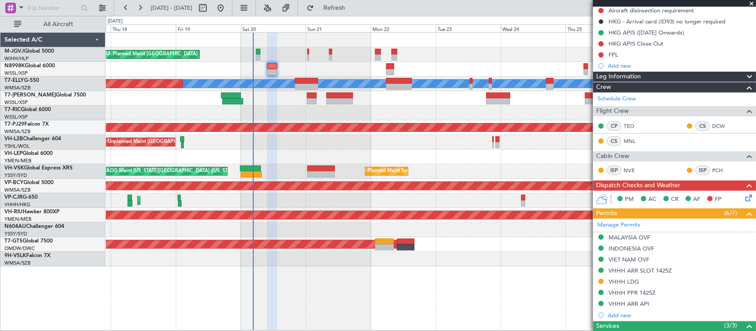
click at [735, 202] on div "PM AC CR AF FP" at bounding box center [679, 199] width 130 height 13
click at [744, 198] on icon at bounding box center [747, 196] width 7 height 7
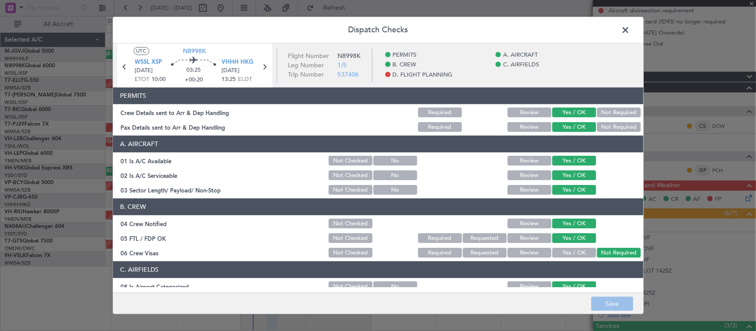
scroll to position [348, 0]
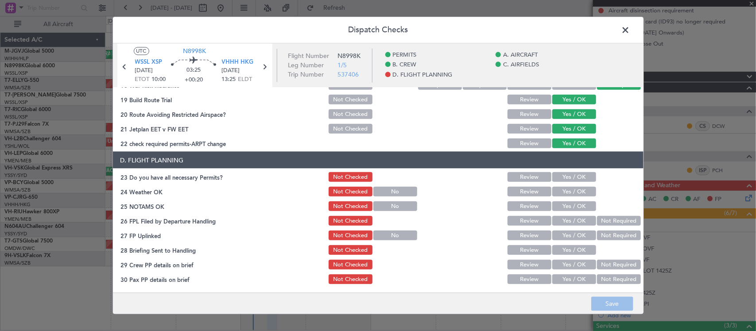
click at [568, 180] on button "Yes / OK" at bounding box center [574, 177] width 44 height 10
click at [571, 189] on button "Yes / OK" at bounding box center [574, 192] width 44 height 10
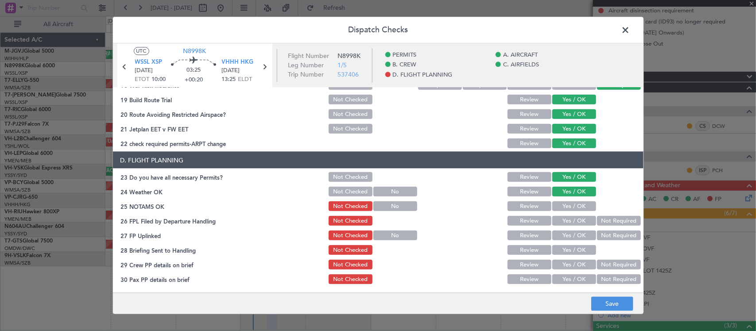
drag, startPoint x: 574, startPoint y: 205, endPoint x: 580, endPoint y: 216, distance: 11.9
click at [574, 206] on button "Yes / OK" at bounding box center [574, 207] width 44 height 10
click at [583, 221] on button "Yes / OK" at bounding box center [574, 221] width 44 height 10
click at [606, 222] on button "Not Required" at bounding box center [619, 221] width 44 height 10
drag, startPoint x: 568, startPoint y: 236, endPoint x: 567, endPoint y: 247, distance: 11.2
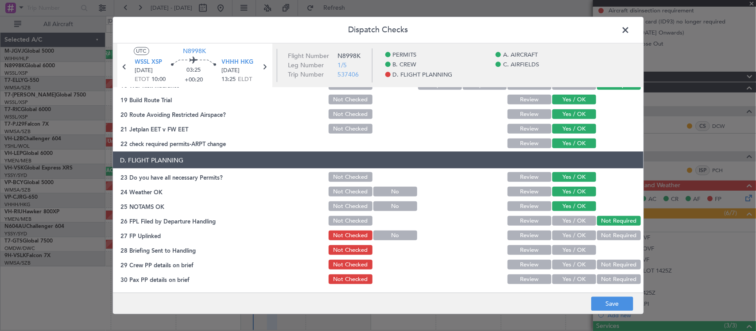
click at [568, 237] on button "Yes / OK" at bounding box center [574, 236] width 44 height 10
click at [567, 249] on button "Yes / OK" at bounding box center [574, 250] width 44 height 10
click at [570, 261] on button "Yes / OK" at bounding box center [574, 265] width 44 height 10
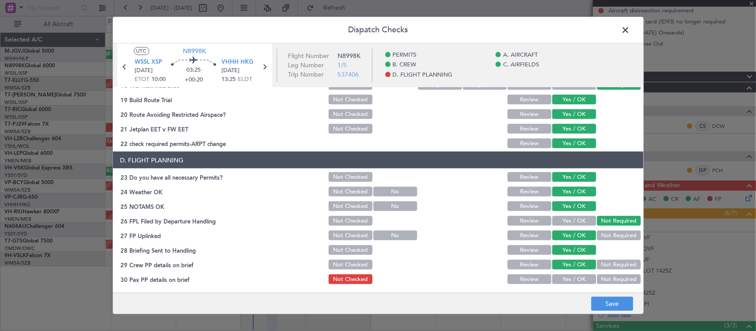
click at [572, 275] on button "Yes / OK" at bounding box center [574, 280] width 44 height 10
click at [608, 301] on button "Save" at bounding box center [612, 304] width 42 height 14
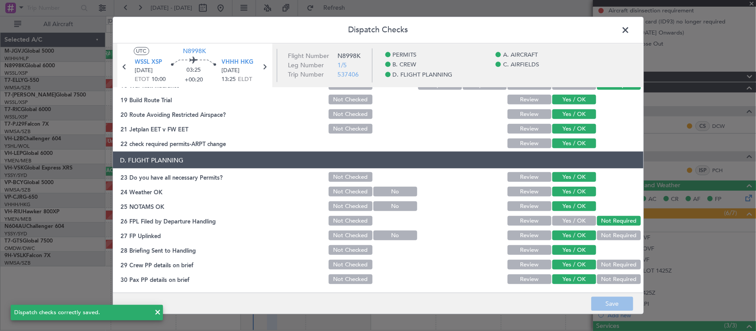
click at [630, 33] on span at bounding box center [630, 32] width 0 height 18
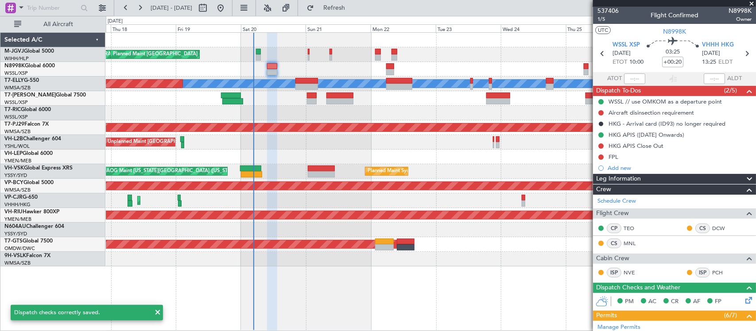
scroll to position [0, 0]
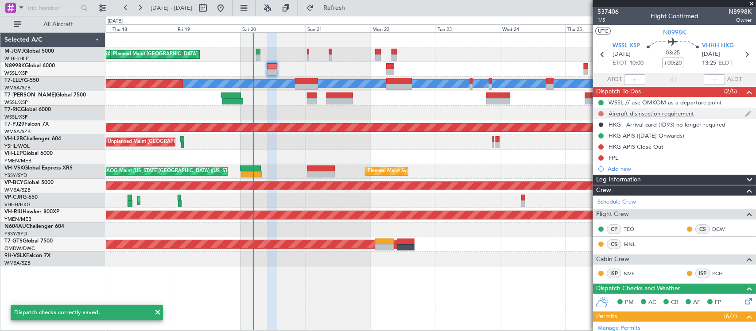
click at [599, 114] on button at bounding box center [601, 113] width 5 height 5
click at [597, 149] on span "Completed" at bounding box center [605, 152] width 29 height 9
click at [600, 145] on div "Completed" at bounding box center [601, 149] width 29 height 11
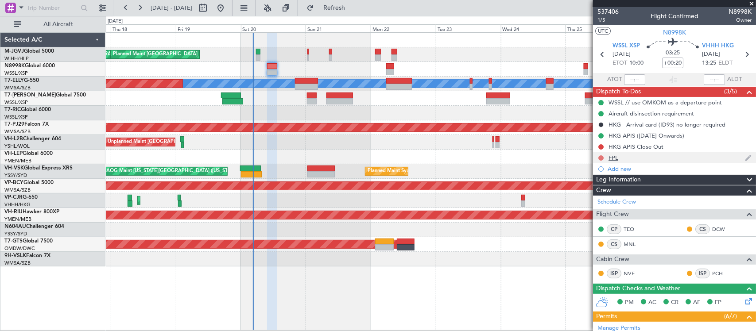
click at [603, 159] on button at bounding box center [601, 158] width 5 height 5
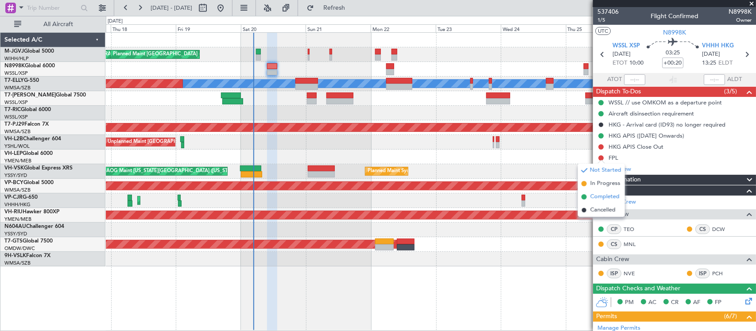
click at [596, 198] on span "Completed" at bounding box center [605, 197] width 29 height 9
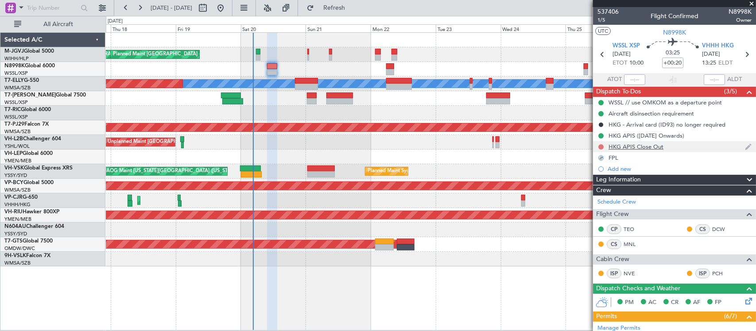
click at [603, 147] on button at bounding box center [601, 146] width 5 height 5
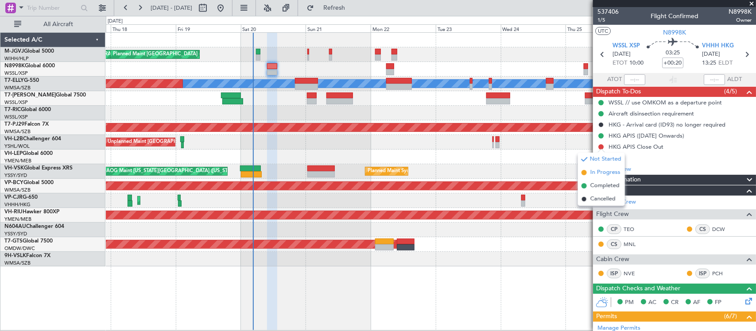
click at [592, 173] on span "In Progress" at bounding box center [606, 172] width 30 height 9
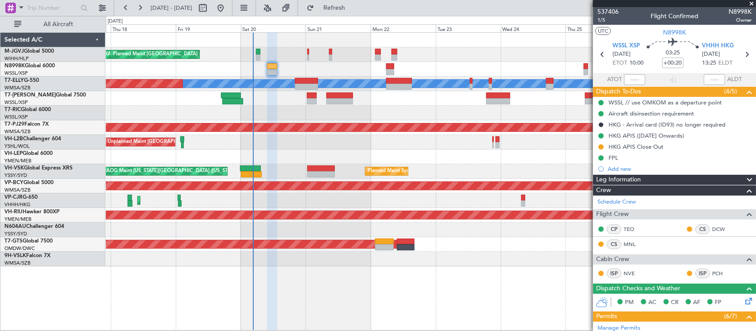
click at [749, 4] on span at bounding box center [751, 4] width 9 height 8
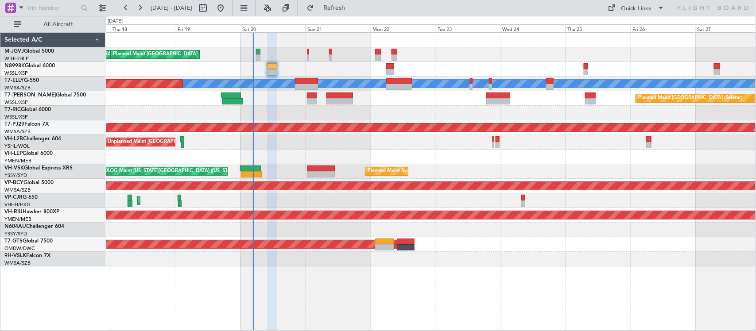
type input "0"
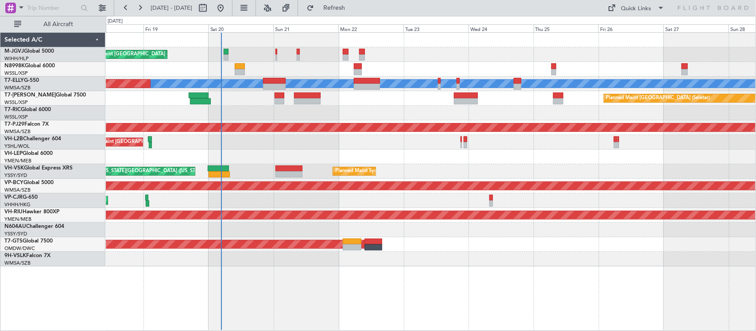
click at [354, 134] on div "Planned Maint [GEOGRAPHIC_DATA] (Sultan [PERSON_NAME] [PERSON_NAME] - Subang)" at bounding box center [431, 128] width 650 height 15
click at [366, 166] on div "Planned Maint Sydney ([PERSON_NAME] Intl) AOG Maint [US_STATE][GEOGRAPHIC_DATA]…" at bounding box center [431, 171] width 650 height 15
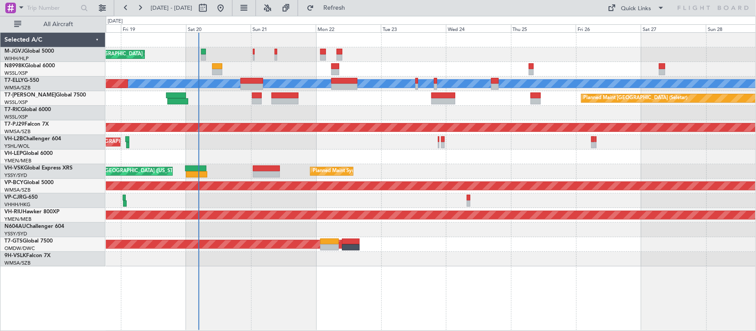
click at [439, 152] on div at bounding box center [431, 157] width 650 height 15
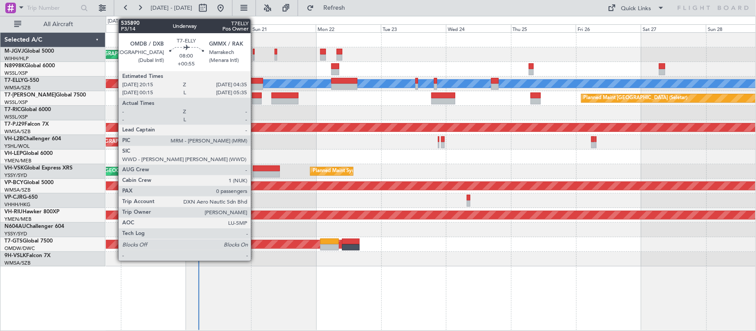
click at [255, 87] on div at bounding box center [252, 87] width 23 height 6
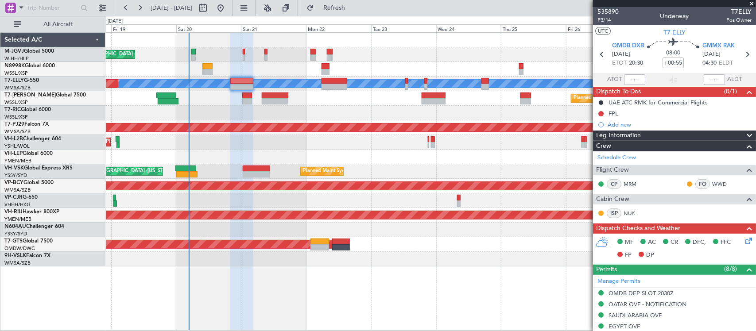
click at [480, 111] on div at bounding box center [431, 113] width 650 height 15
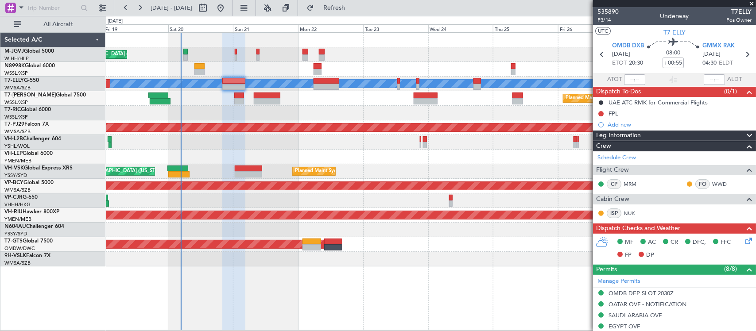
click at [342, 107] on div at bounding box center [431, 113] width 650 height 15
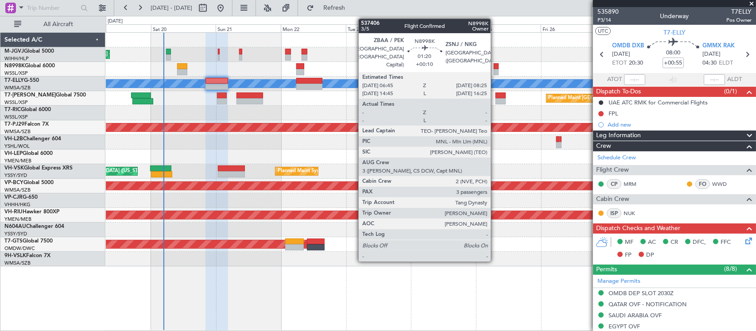
click at [495, 67] on div at bounding box center [496, 66] width 5 height 6
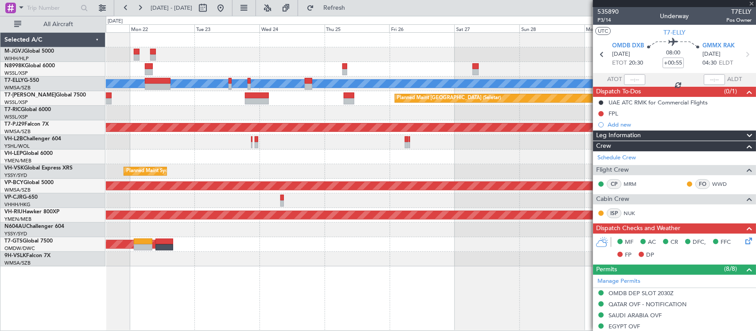
click at [342, 113] on div at bounding box center [431, 113] width 650 height 15
type input "+00:10"
type input "3"
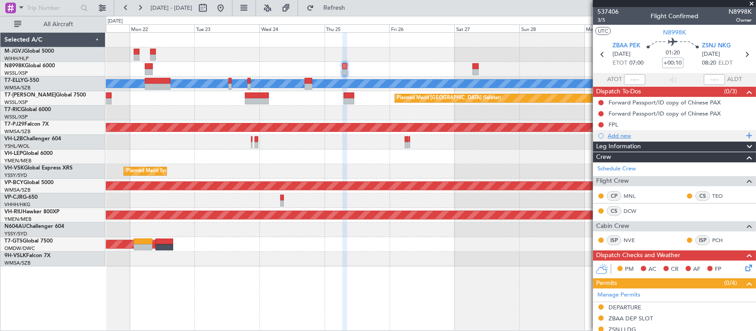
click at [621, 138] on div "Add new" at bounding box center [676, 136] width 136 height 8
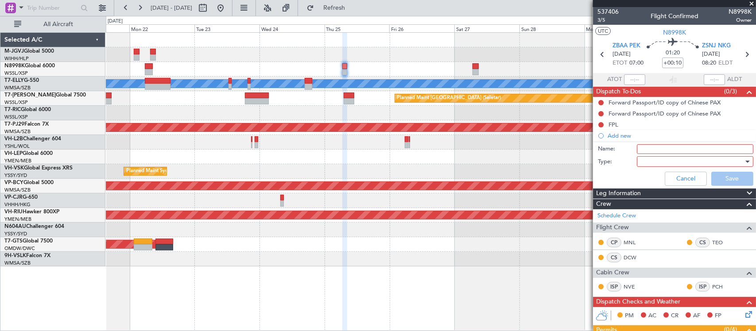
click at [646, 152] on input "Name:" at bounding box center [695, 149] width 117 height 10
type input "CAAC Approved Route"
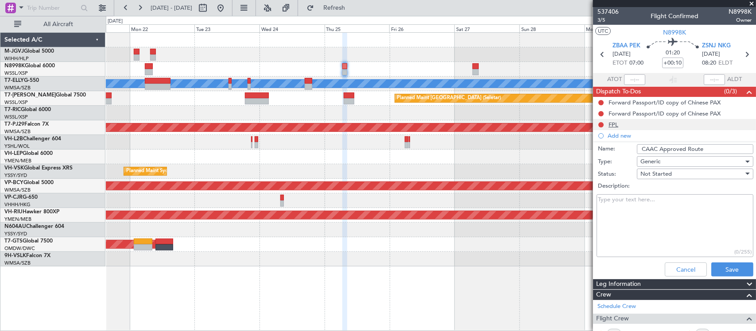
paste textarea "ELKUR W40 YQG W142 DALIM A593 DPX A470 OF"
type textarea "ELKUR W40 YQG W142 DALIM A593 DPX A470 OF"
click at [718, 265] on button "Save" at bounding box center [733, 270] width 42 height 14
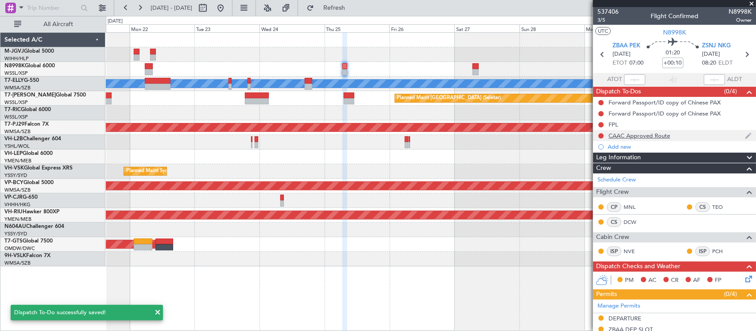
click at [652, 134] on div "CAAC Approved Route" at bounding box center [640, 136] width 62 height 8
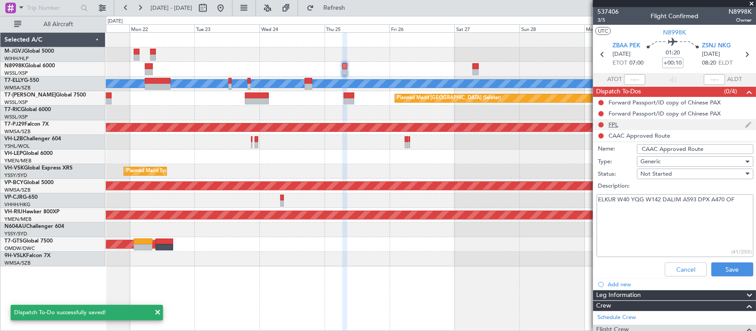
click at [649, 129] on div "FPL" at bounding box center [674, 124] width 163 height 11
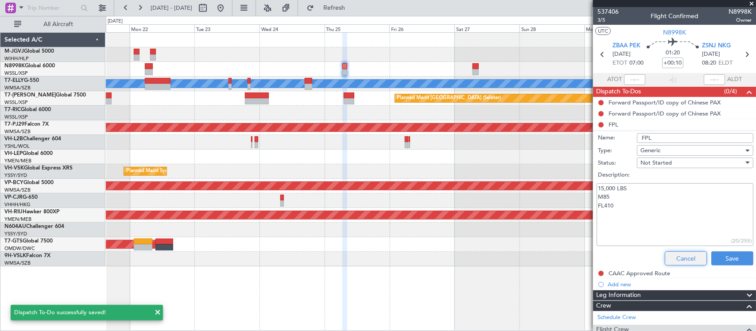
click at [671, 256] on button "Cancel" at bounding box center [686, 259] width 42 height 14
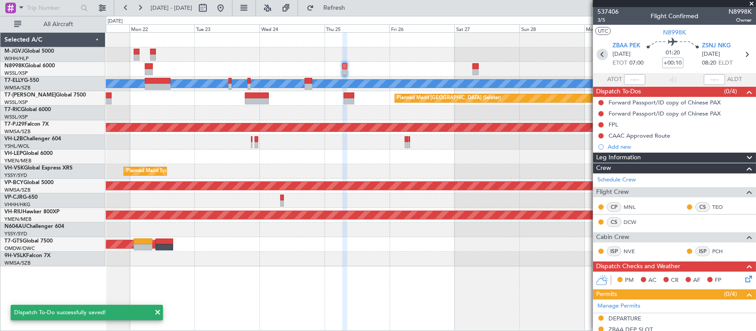
click at [600, 54] on icon at bounding box center [603, 55] width 12 height 12
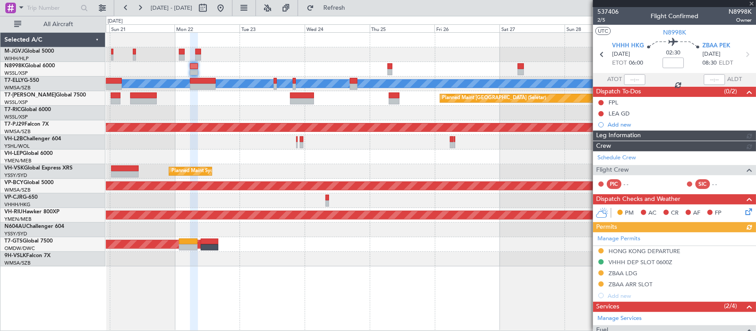
click at [290, 169] on div "Planned Maint Sydney ([PERSON_NAME] Intl) AOG Maint [US_STATE][GEOGRAPHIC_DATA]…" at bounding box center [431, 171] width 650 height 15
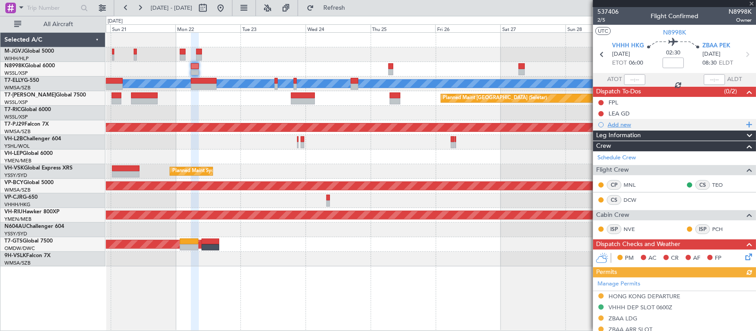
click at [616, 121] on div "Add new" at bounding box center [676, 125] width 136 height 8
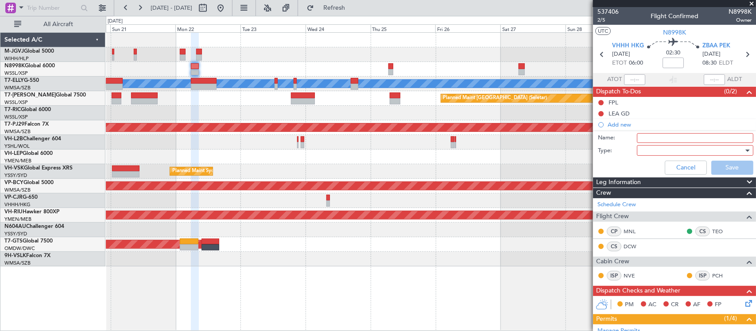
click at [657, 137] on input "Name:" at bounding box center [695, 138] width 117 height 10
type input "CAAC Approved Route"
click at [659, 153] on div at bounding box center [692, 150] width 103 height 13
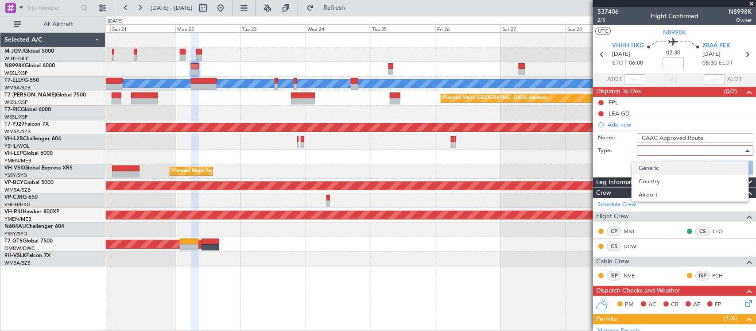
click at [657, 167] on span "Generic" at bounding box center [690, 168] width 102 height 13
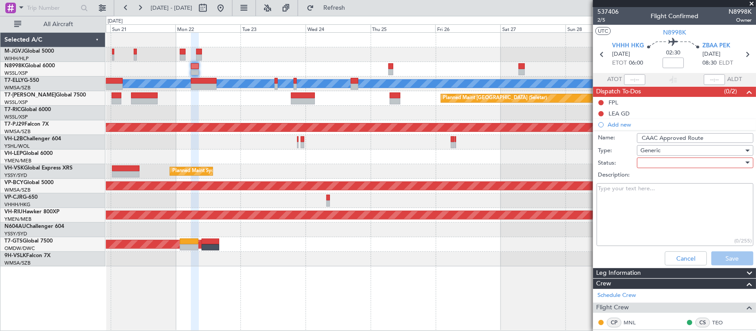
click at [671, 162] on div at bounding box center [692, 162] width 103 height 13
click at [673, 175] on span "Not Started" at bounding box center [690, 180] width 102 height 13
click at [617, 209] on textarea "Description:" at bounding box center [675, 214] width 157 height 63
paste textarea "BEKOL A461 BUBDA W56 DUGEB"
type textarea "BEKOL A461 BUBDA W56 DUGEB"
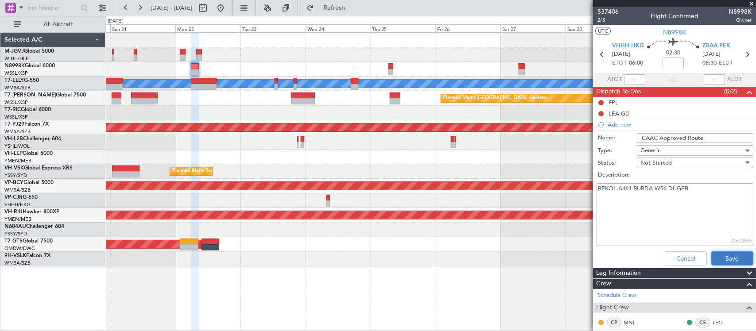
click at [719, 256] on button "Save" at bounding box center [733, 259] width 42 height 14
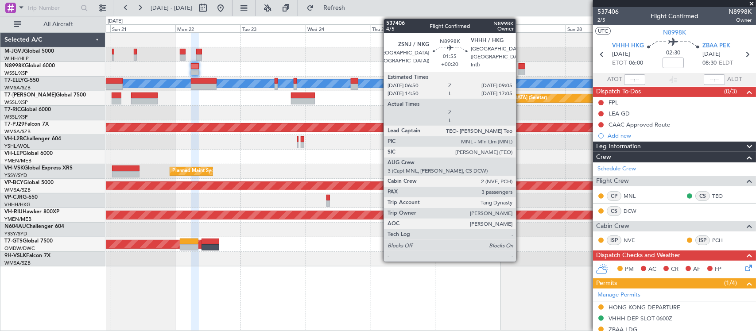
click at [521, 67] on div at bounding box center [522, 66] width 6 height 6
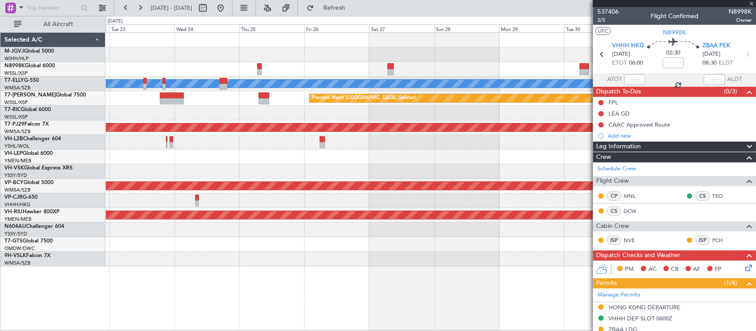
click at [385, 145] on div "[PERSON_NAME] Planned Maint [GEOGRAPHIC_DATA] (Seletar) AOG Maint Singapore (Se…" at bounding box center [431, 150] width 650 height 234
type input "+00:20"
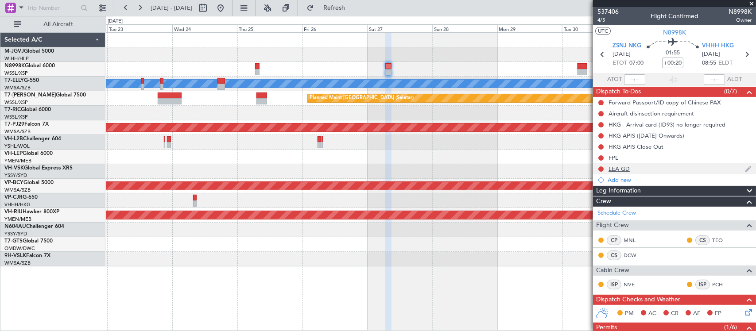
click at [615, 169] on div "LEA GD" at bounding box center [619, 169] width 21 height 8
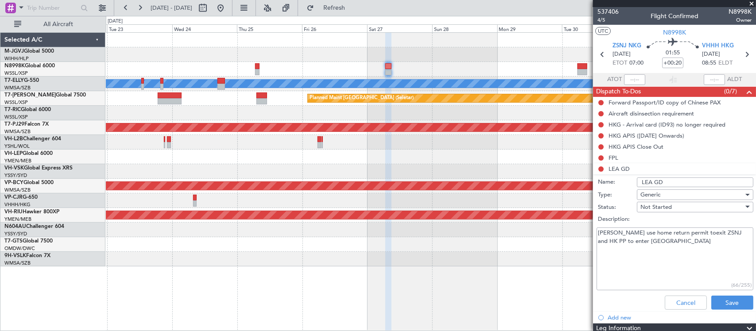
click at [669, 246] on textarea "Mr Tang use home return permit toexit ZSNJ and HK PP to enter VHHH" at bounding box center [675, 259] width 157 height 63
click at [674, 241] on textarea "Mr Tang use home return permit toexit ZSNJ and HK PP to enter VHHH" at bounding box center [675, 259] width 157 height 63
click at [692, 233] on textarea "Mr Tang use home return permit toexit ZSNJ and HK PP to enter VHHH" at bounding box center [675, 259] width 157 height 63
click at [699, 244] on textarea "Mr Tang use home return permit to exit ZSNJ and HK PP to enter VHHH" at bounding box center [675, 259] width 157 height 63
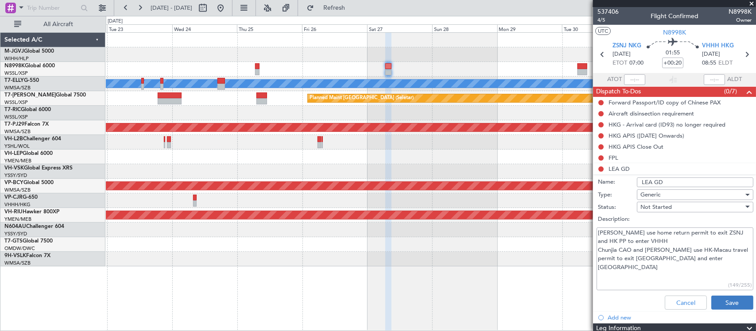
type textarea "Mr Tang use home return permit to exit ZSNJ and HK PP to enter VHHH Chunjia CAO…"
click at [721, 308] on button "Save" at bounding box center [733, 303] width 42 height 14
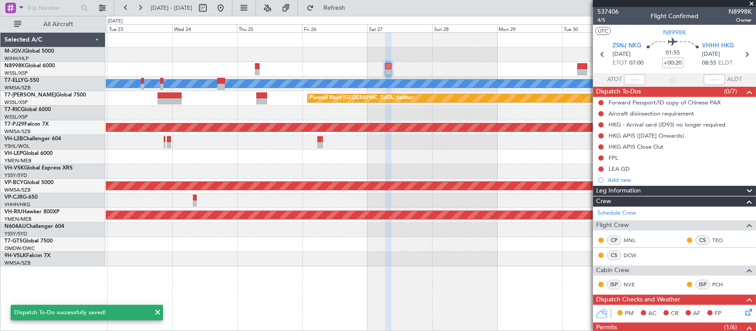
scroll to position [268, 0]
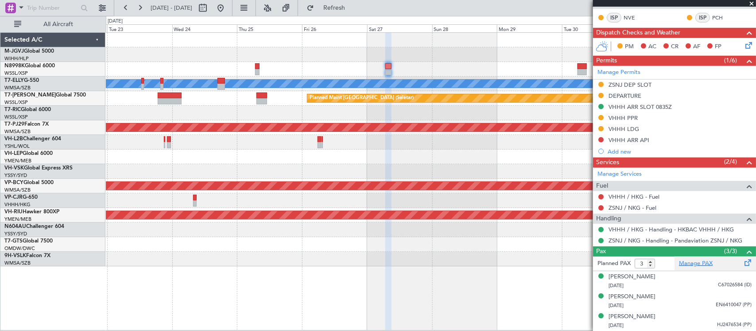
click at [703, 262] on link "Manage PAX" at bounding box center [696, 264] width 34 height 9
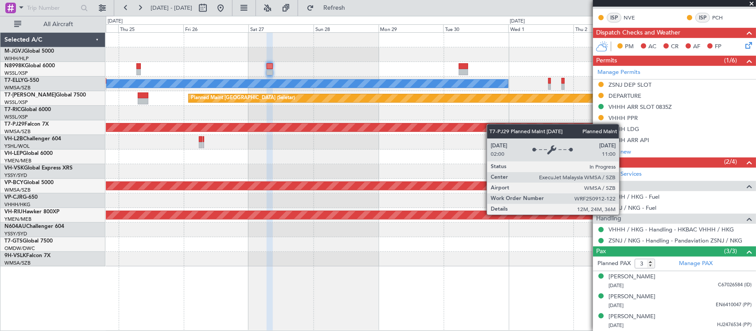
click at [357, 126] on div "[PERSON_NAME] Planned Maint [GEOGRAPHIC_DATA] (Seletar) Planned Maint [GEOGRAPH…" at bounding box center [431, 150] width 650 height 234
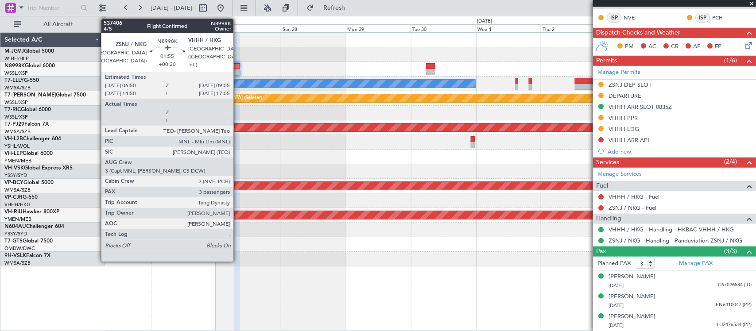
click at [238, 68] on div at bounding box center [237, 66] width 6 height 6
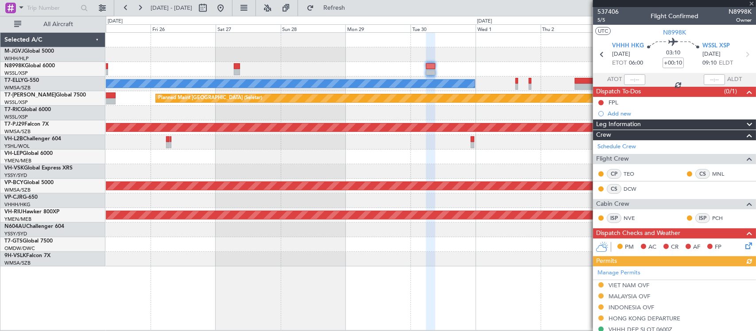
scroll to position [191, 0]
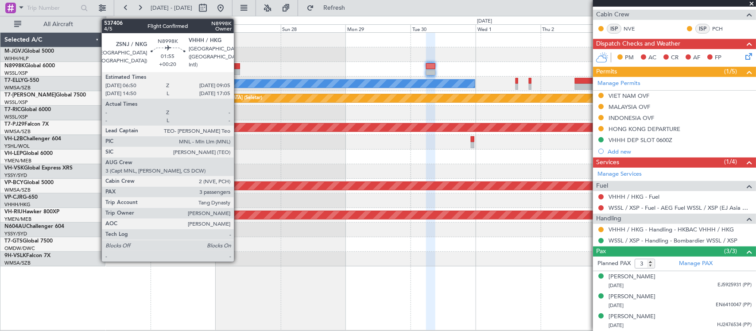
click at [238, 68] on div at bounding box center [237, 66] width 6 height 6
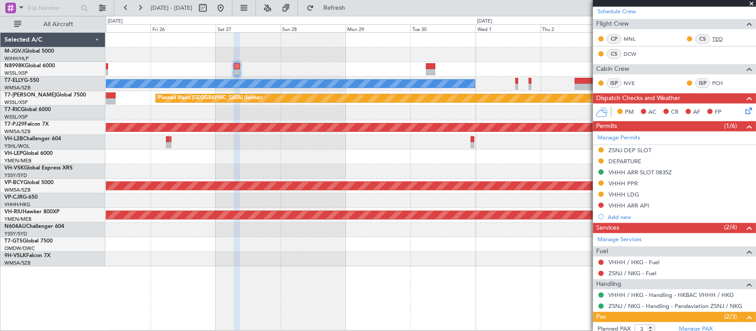
scroll to position [268, 0]
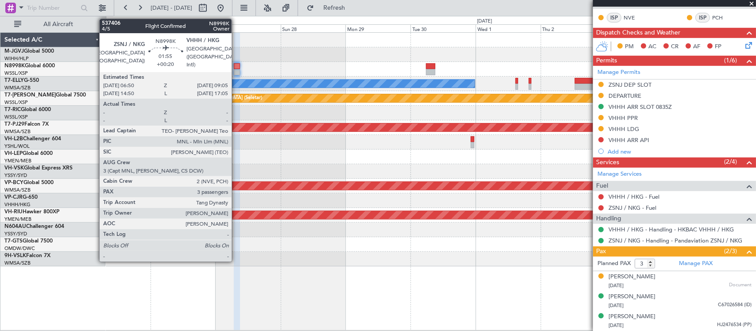
click at [236, 67] on div at bounding box center [237, 66] width 6 height 6
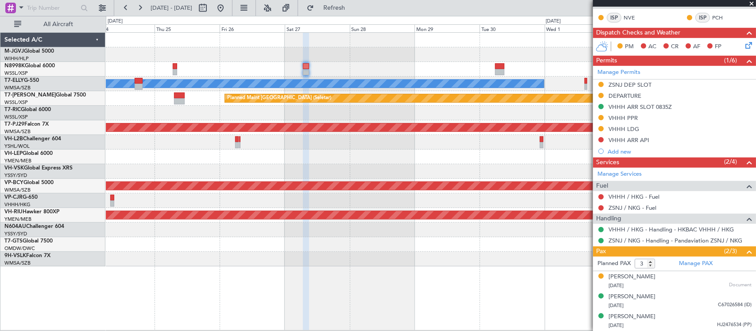
click at [514, 100] on div "[PERSON_NAME] Planned Maint [GEOGRAPHIC_DATA] (Seletar) Planned Maint [GEOGRAPH…" at bounding box center [431, 150] width 650 height 234
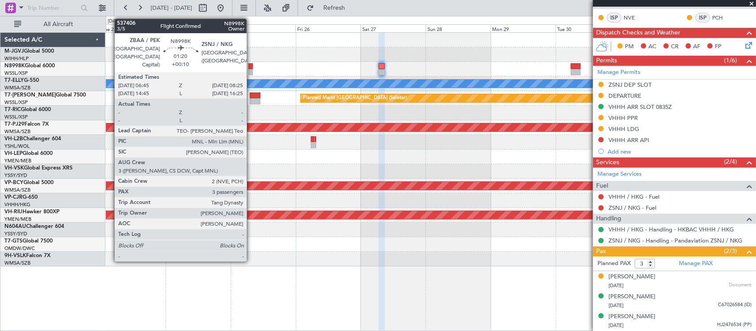
click at [251, 67] on div at bounding box center [251, 66] width 5 height 6
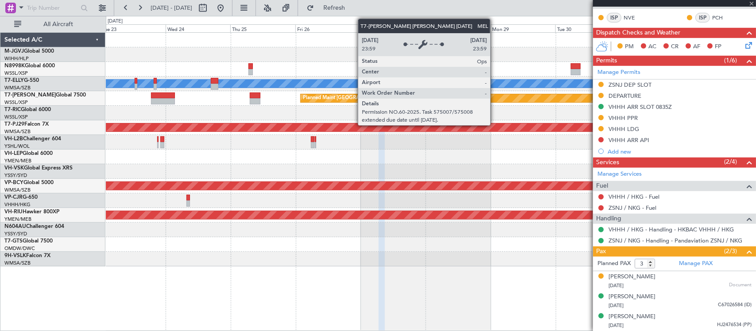
type input "+00:10"
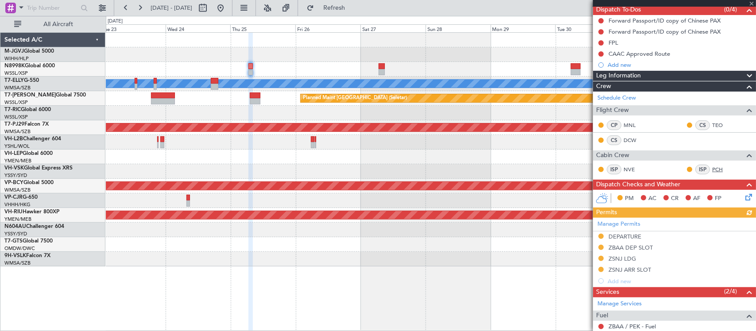
scroll to position [213, 0]
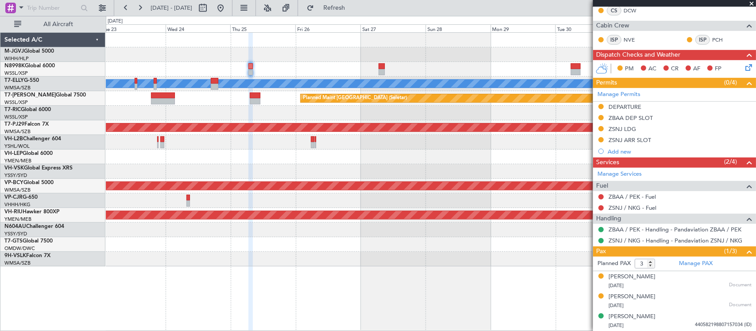
click at [475, 93] on div "Planned Maint [GEOGRAPHIC_DATA] (Seletar)" at bounding box center [431, 98] width 650 height 15
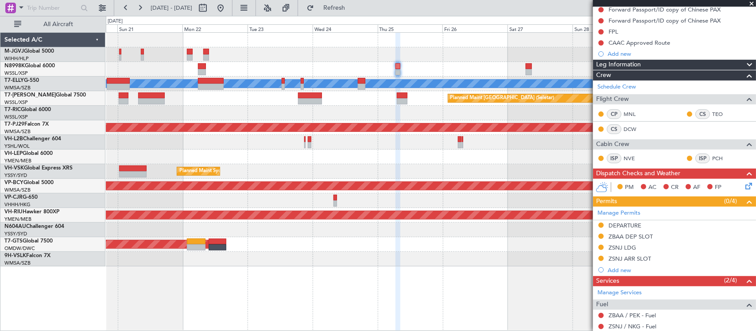
scroll to position [0, 0]
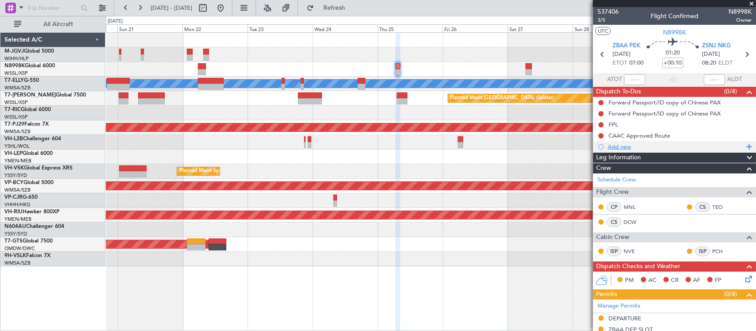
click at [614, 146] on div "Add new" at bounding box center [676, 147] width 136 height 8
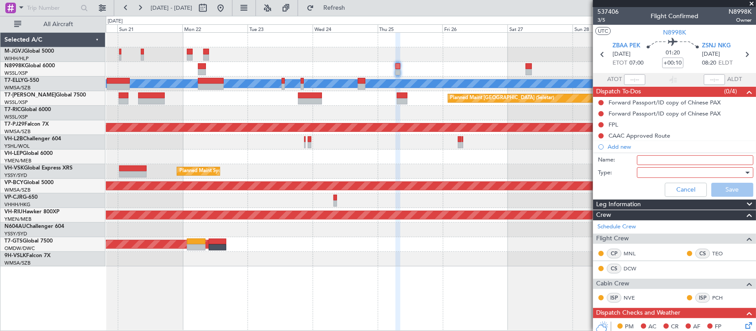
click at [648, 160] on input "Name:" at bounding box center [695, 161] width 117 height 10
click at [642, 158] on input "Name:" at bounding box center [695, 161] width 117 height 10
type input "GD"
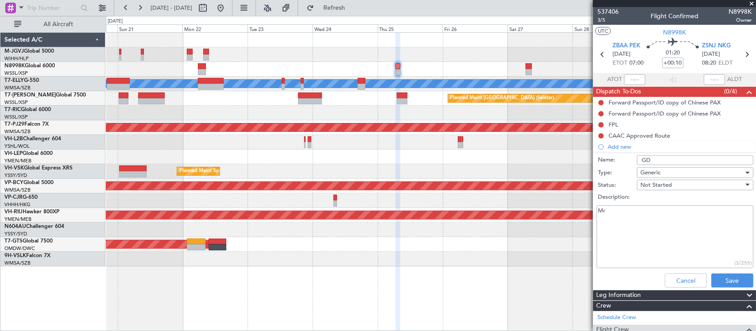
type textarea "M"
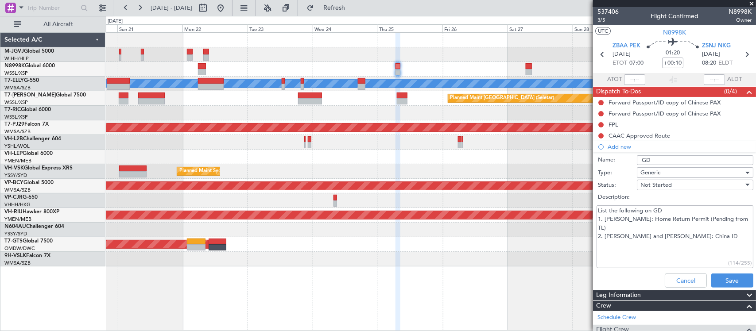
drag, startPoint x: 737, startPoint y: 219, endPoint x: 685, endPoint y: 223, distance: 52.4
click at [685, 223] on textarea "List the following on GD 1. Mr Tang: Home Return Permit (Pending from TL) 2. Ch…" at bounding box center [675, 237] width 157 height 63
type textarea "List the following on GD 1. Mr Tang: Home Return Permit 2. Chunjia CAO and Junp…"
click at [734, 279] on button "Save" at bounding box center [733, 281] width 42 height 14
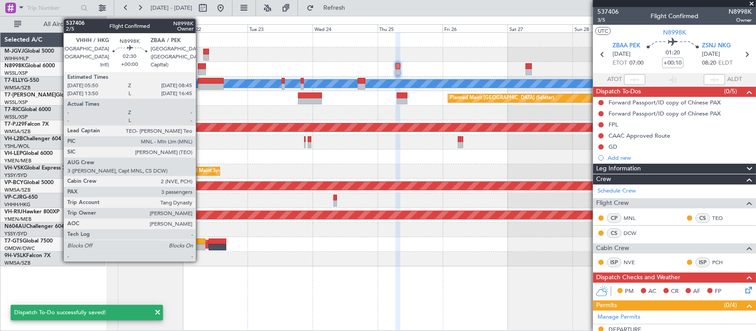
click at [200, 70] on div at bounding box center [202, 72] width 8 height 6
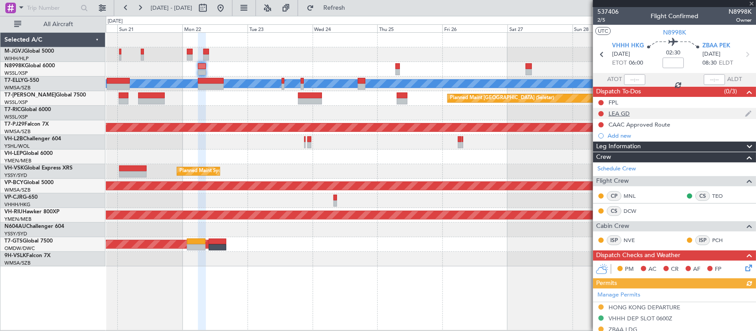
click at [628, 112] on div "LEA GD" at bounding box center [619, 114] width 21 height 8
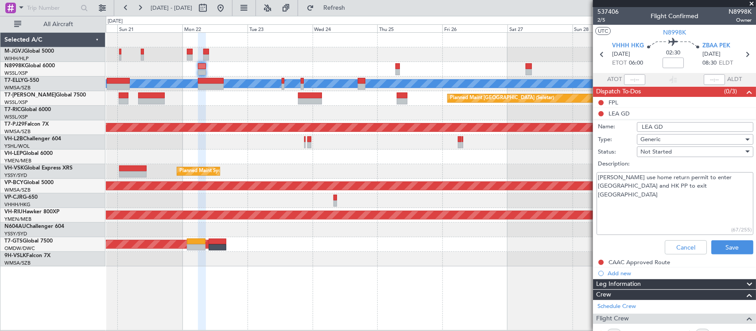
click at [673, 196] on textarea "Mr Tang use home return permit to enter ZBAA and HK PP to exit VHHH" at bounding box center [675, 203] width 157 height 63
click at [679, 245] on button "Cancel" at bounding box center [686, 248] width 42 height 14
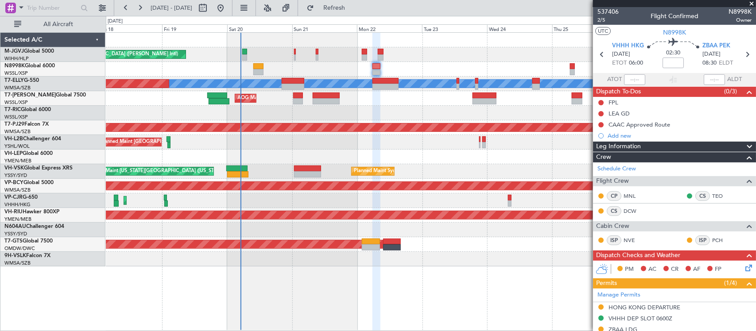
click at [369, 100] on div "Planned Maint Singapore (Seletar) MEL Jakarta (Halim Intl) MEL Jakarta (Halim I…" at bounding box center [431, 150] width 650 height 234
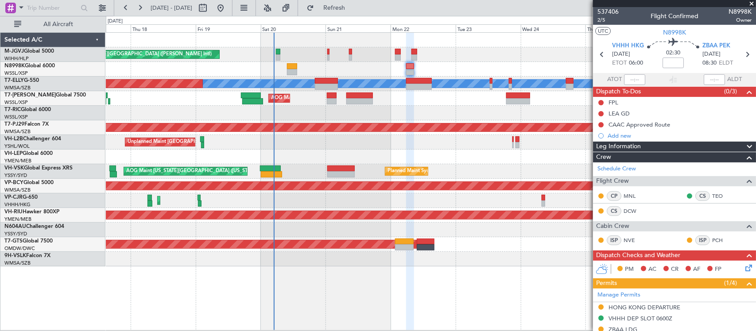
click at [315, 107] on div at bounding box center [431, 113] width 650 height 15
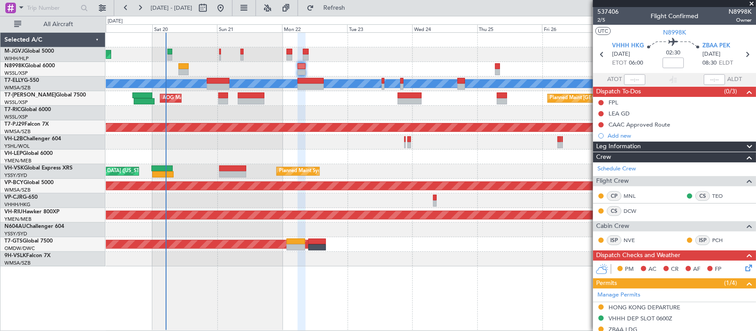
click at [205, 114] on div at bounding box center [431, 113] width 650 height 15
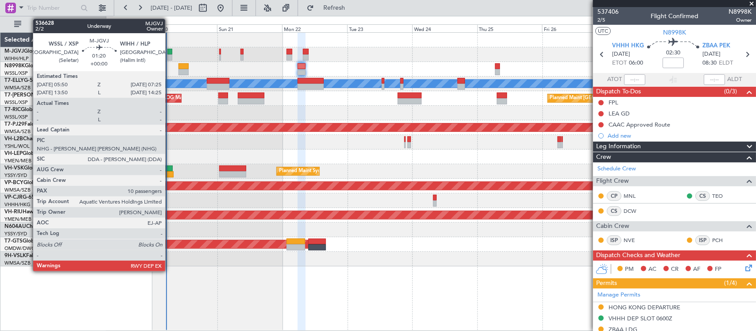
click at [170, 53] on div at bounding box center [169, 52] width 4 height 6
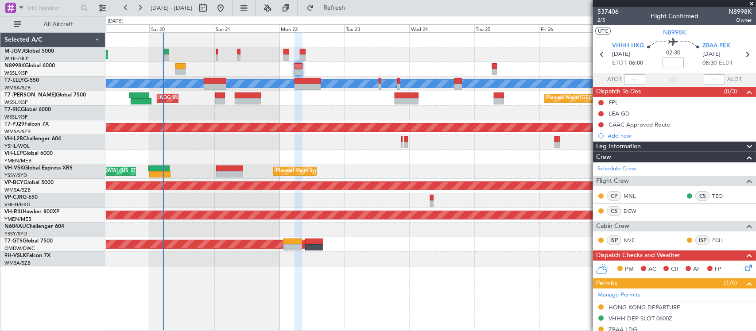
click at [335, 113] on div at bounding box center [431, 113] width 650 height 15
click at [426, 289] on div "MEL Jakarta (Halim Intl) MEL Jakarta (Halim Intl) MEL Jakarta (Halim Intl) Plan…" at bounding box center [431, 181] width 650 height 299
click at [433, 257] on div at bounding box center [431, 259] width 650 height 15
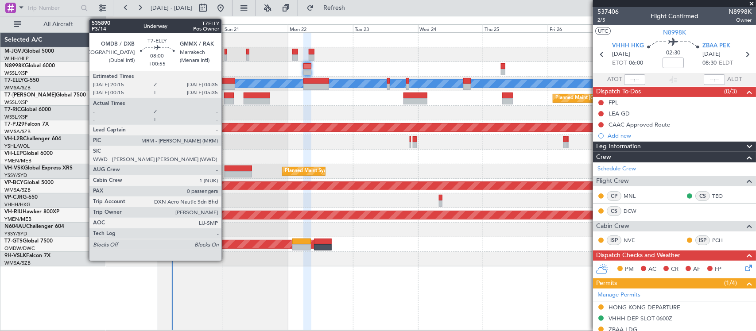
click at [226, 84] on div at bounding box center [223, 87] width 23 height 6
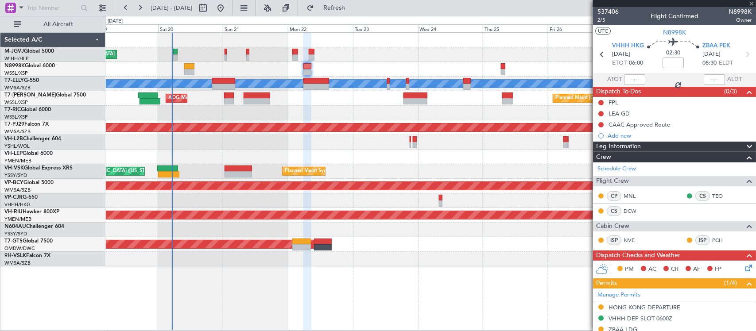
type input "+00:55"
type input "0"
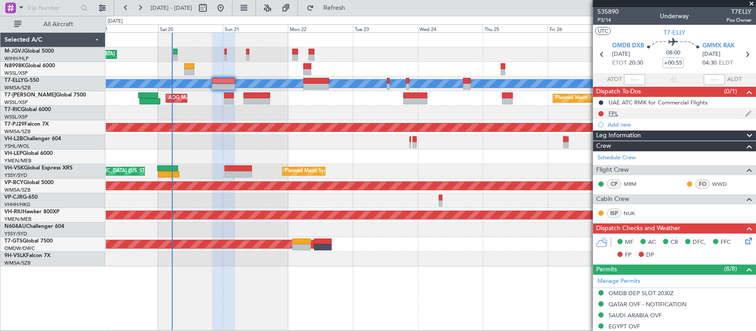
click at [619, 115] on div "FPL" at bounding box center [674, 113] width 163 height 11
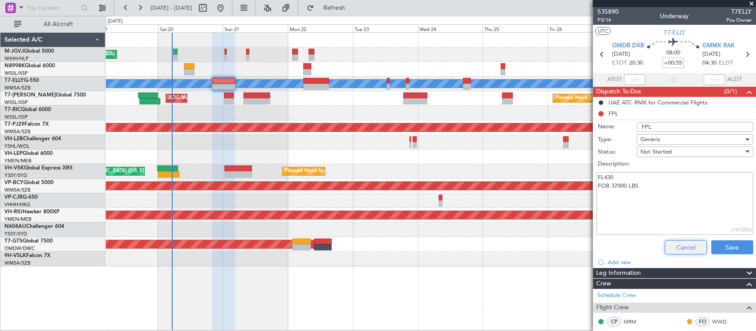
click at [665, 246] on button "Cancel" at bounding box center [686, 248] width 42 height 14
